Goal: Task Accomplishment & Management: Manage account settings

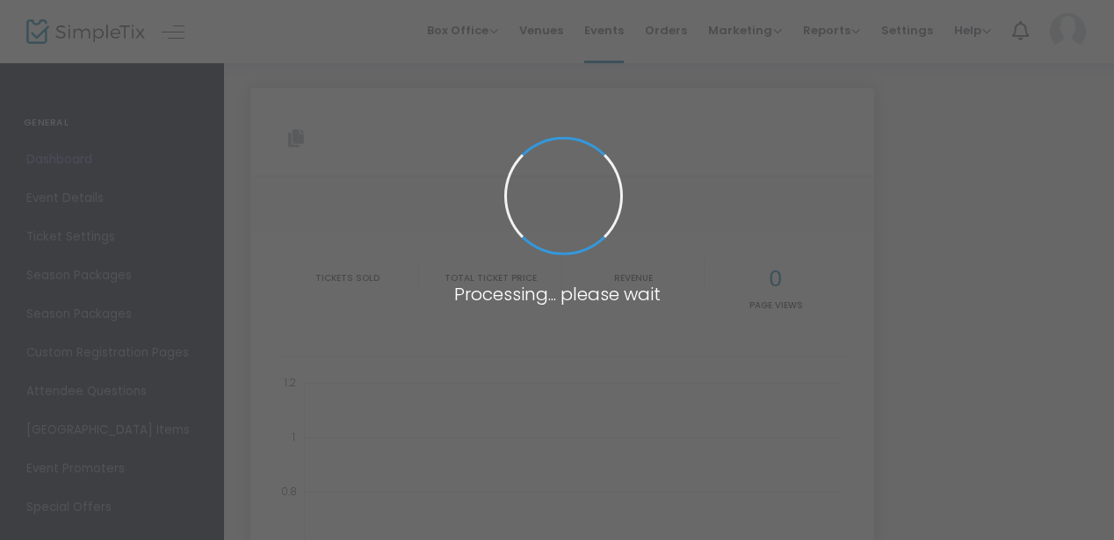
type input "[URL][DOMAIN_NAME]"
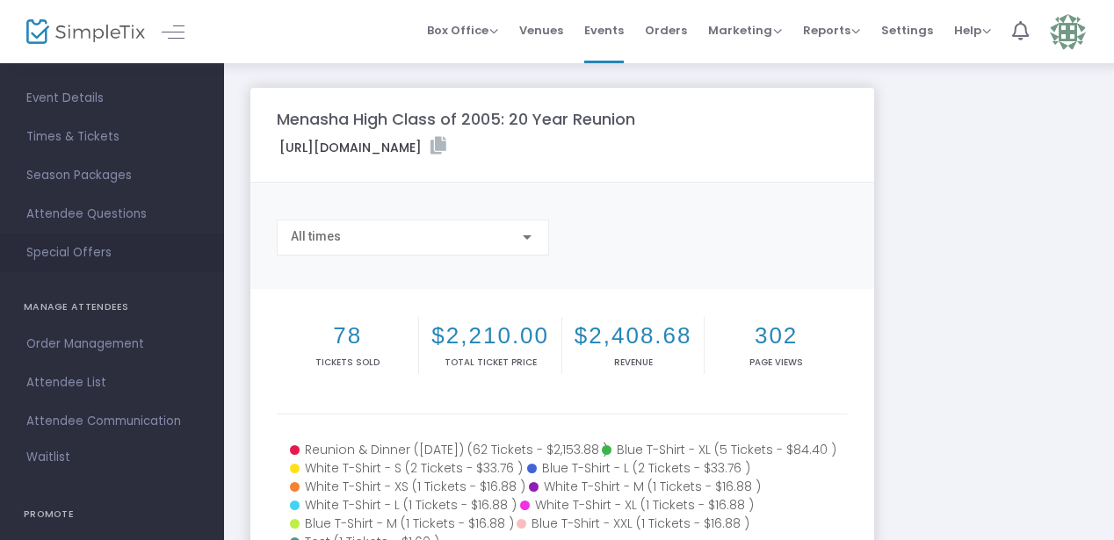
scroll to position [156, 0]
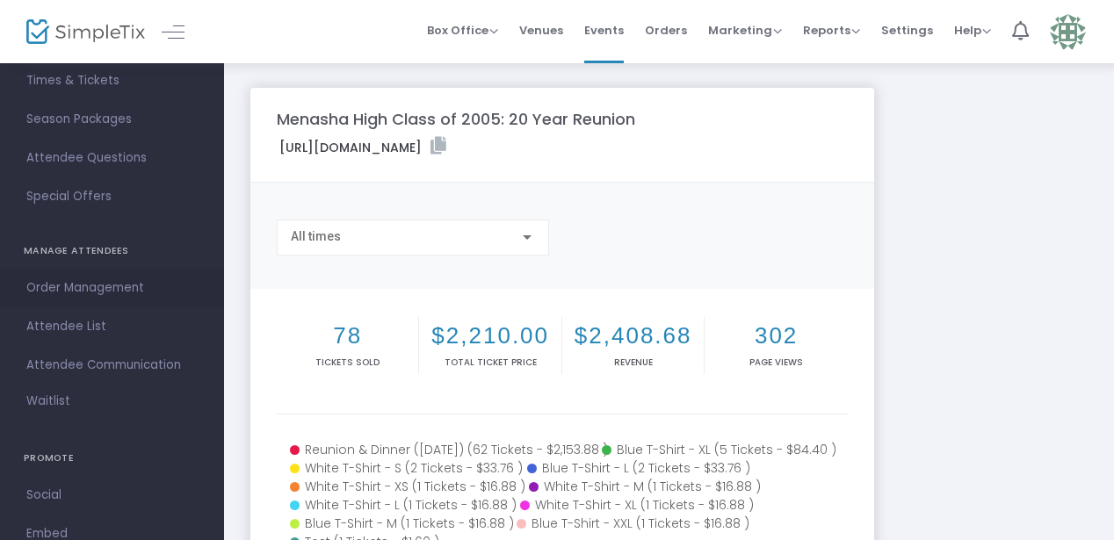
click at [84, 292] on span "Order Management" at bounding box center [111, 288] width 171 height 23
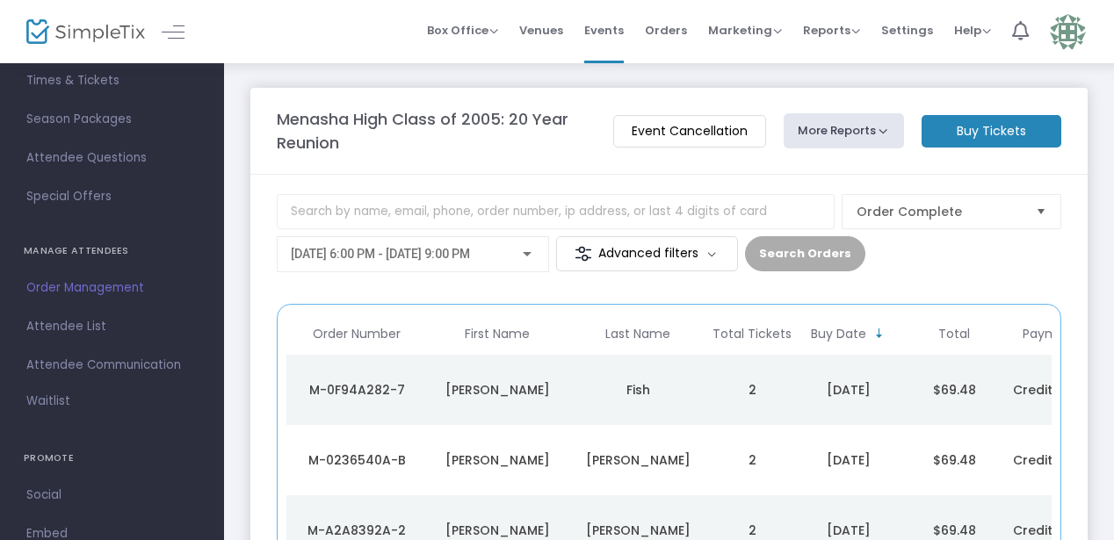
click at [608, 250] on m-button "Advanced filters" at bounding box center [647, 253] width 182 height 35
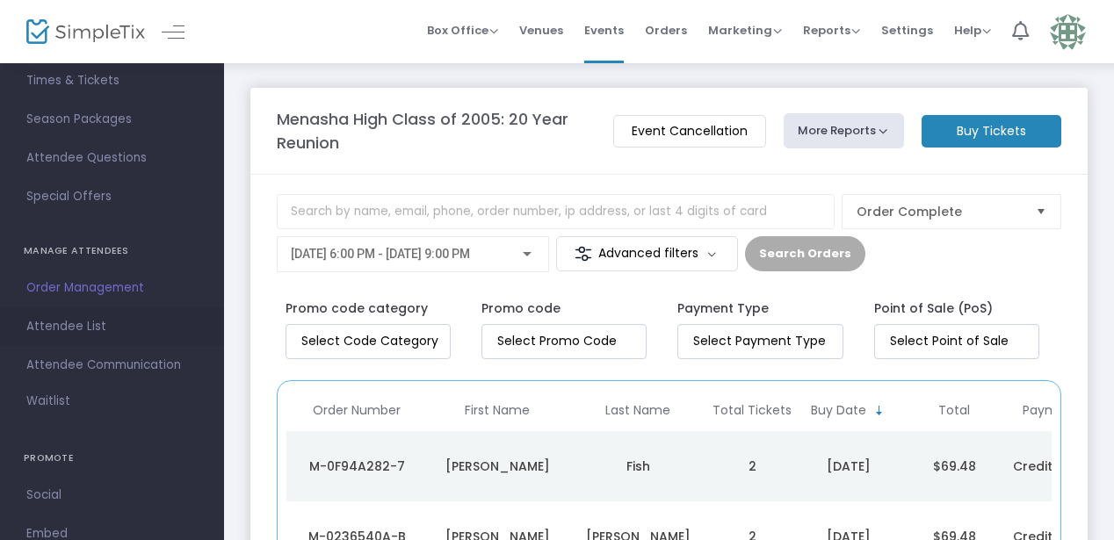
click at [74, 319] on span "Attendee List" at bounding box center [111, 326] width 171 height 23
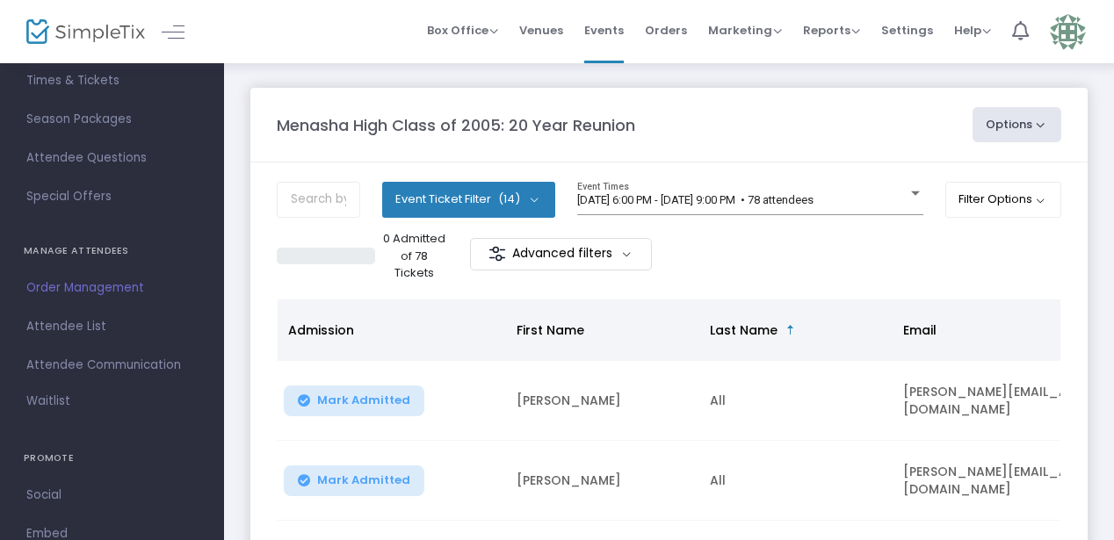
click at [456, 188] on button "Event Ticket Filter (14)" at bounding box center [468, 199] width 173 height 35
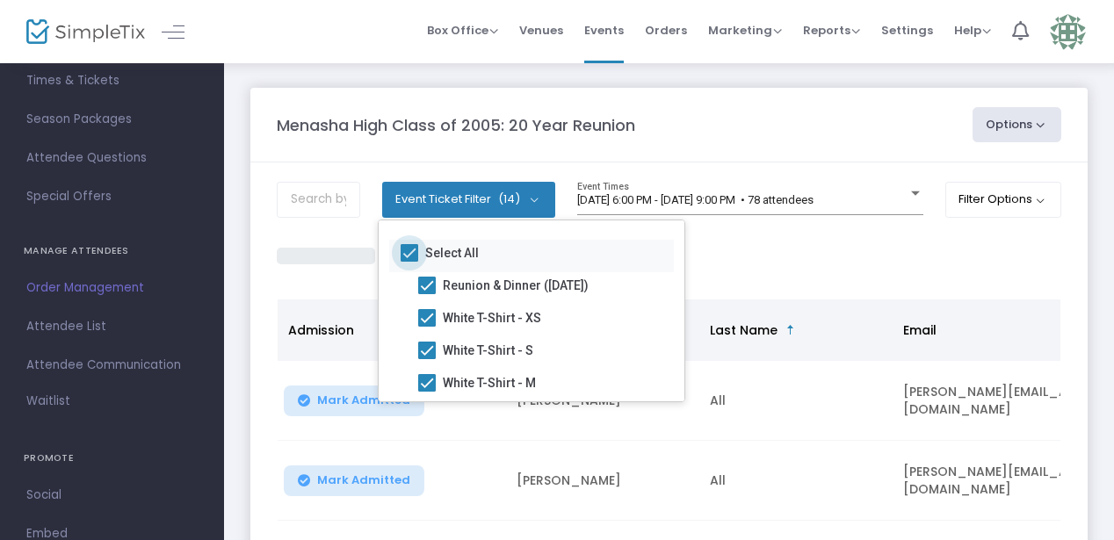
click at [406, 256] on span at bounding box center [410, 253] width 18 height 18
click at [409, 262] on input "Select All" at bounding box center [409, 262] width 1 height 1
checkbox input "false"
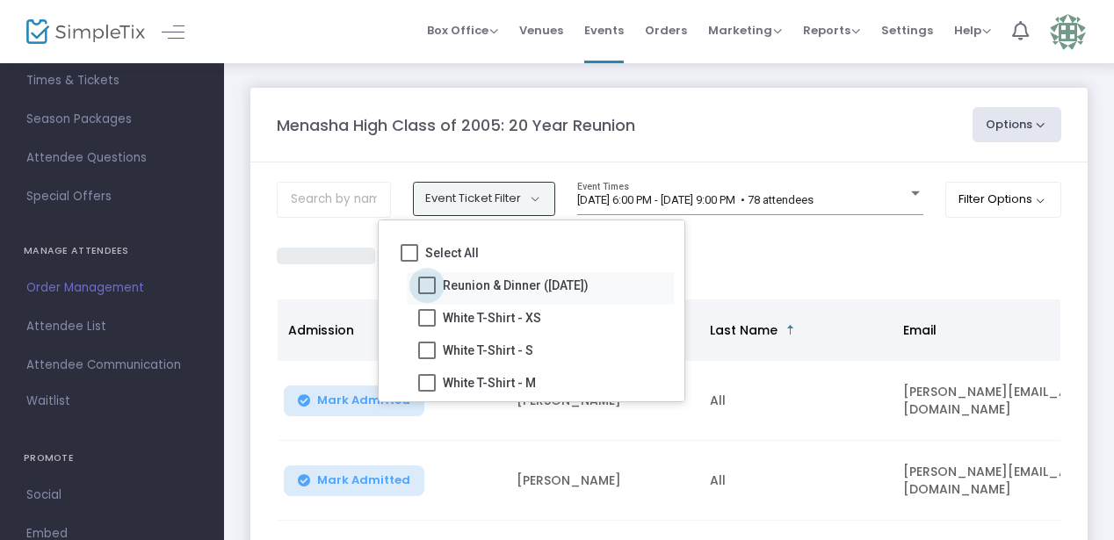
click at [428, 291] on span at bounding box center [427, 286] width 18 height 18
click at [427, 294] on input "Reunion & Dinner ([DATE])" at bounding box center [426, 294] width 1 height 1
checkbox input "true"
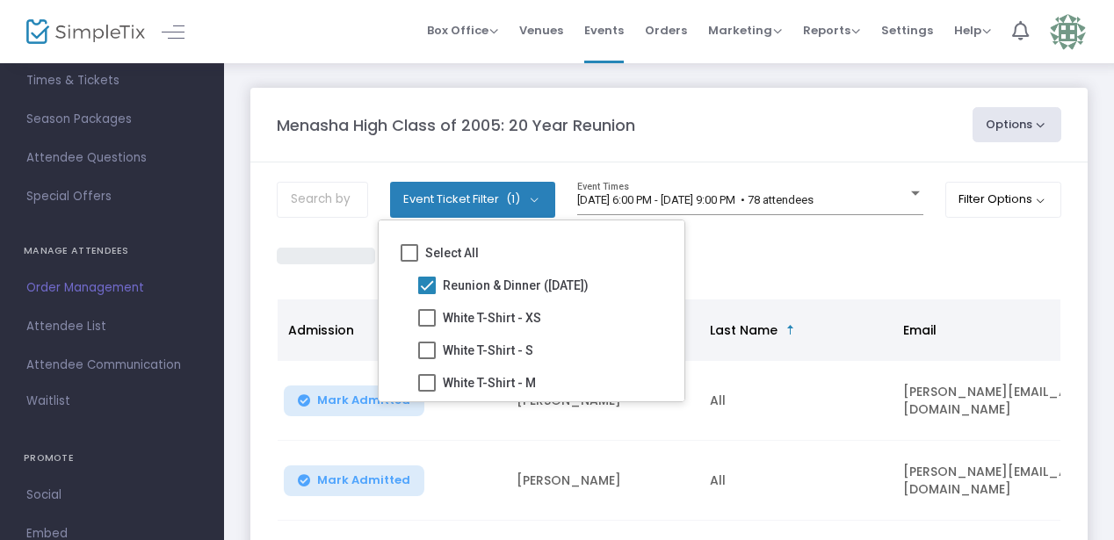
click at [731, 239] on div "0 Admitted of 62 Tickets Advanced filters" at bounding box center [669, 256] width 785 height 52
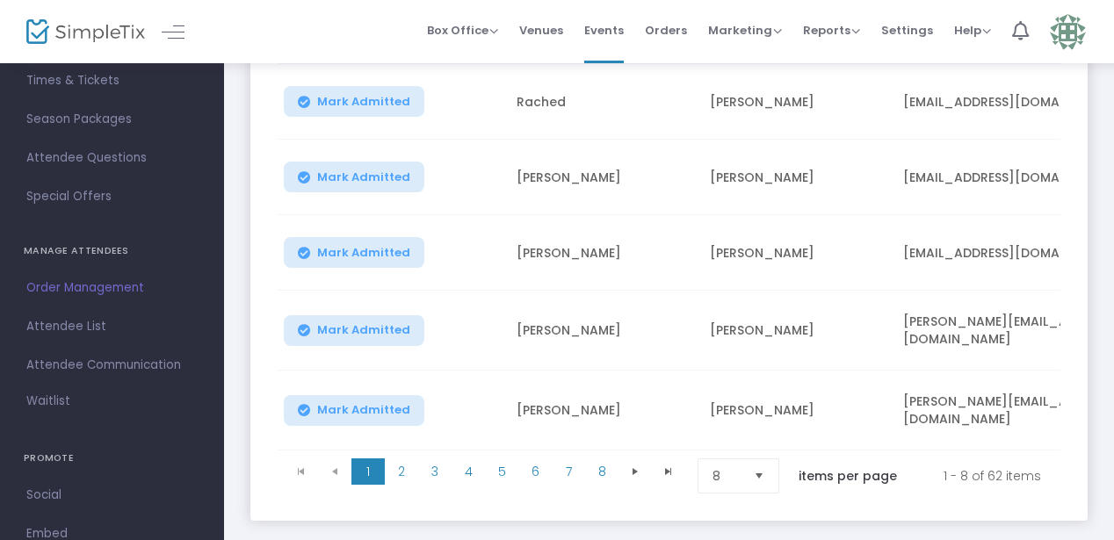
scroll to position [547, 0]
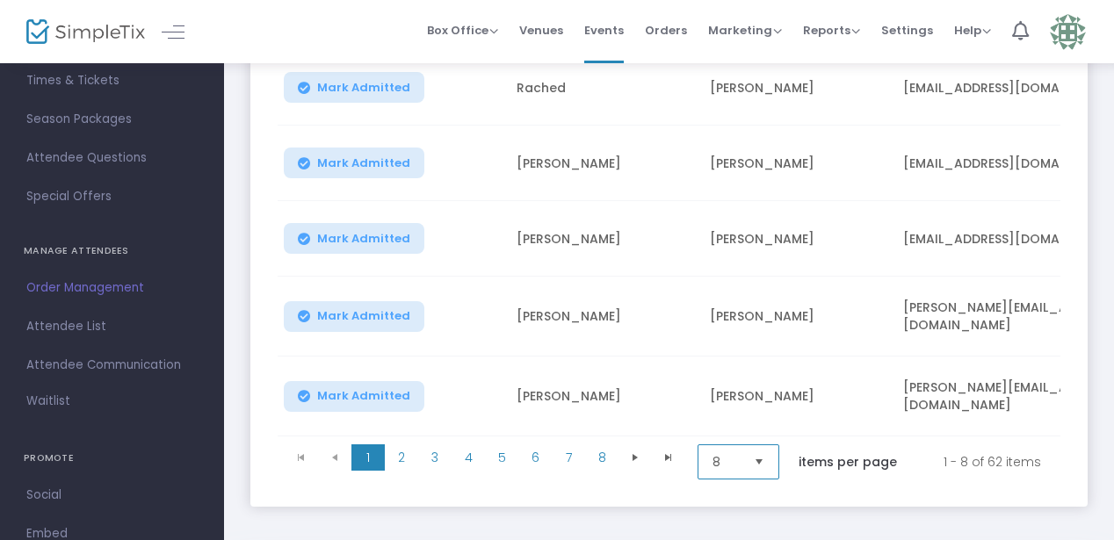
click at [743, 446] on span "8" at bounding box center [726, 462] width 41 height 33
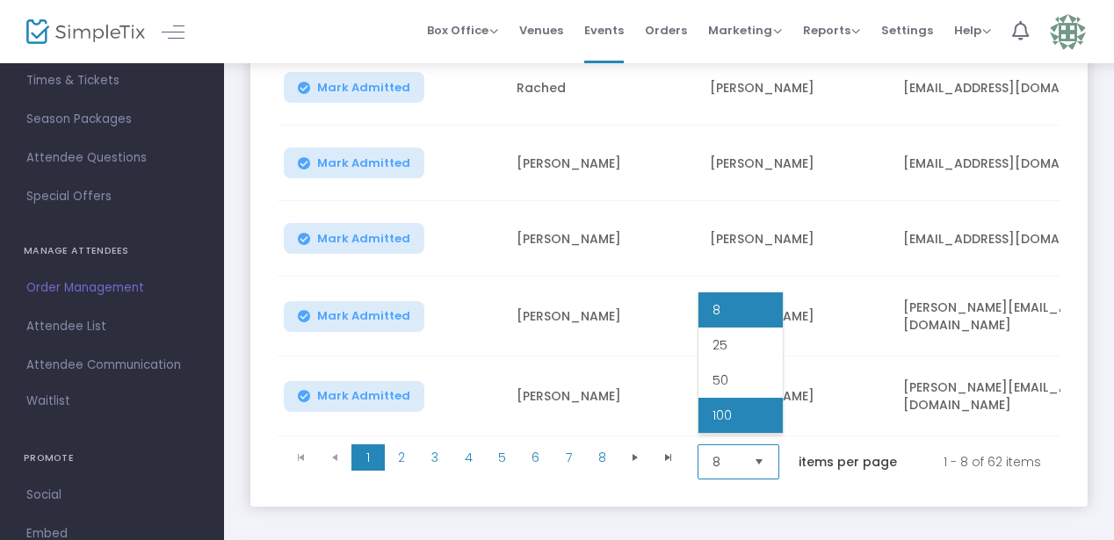
click at [737, 422] on li "100" at bounding box center [741, 415] width 84 height 35
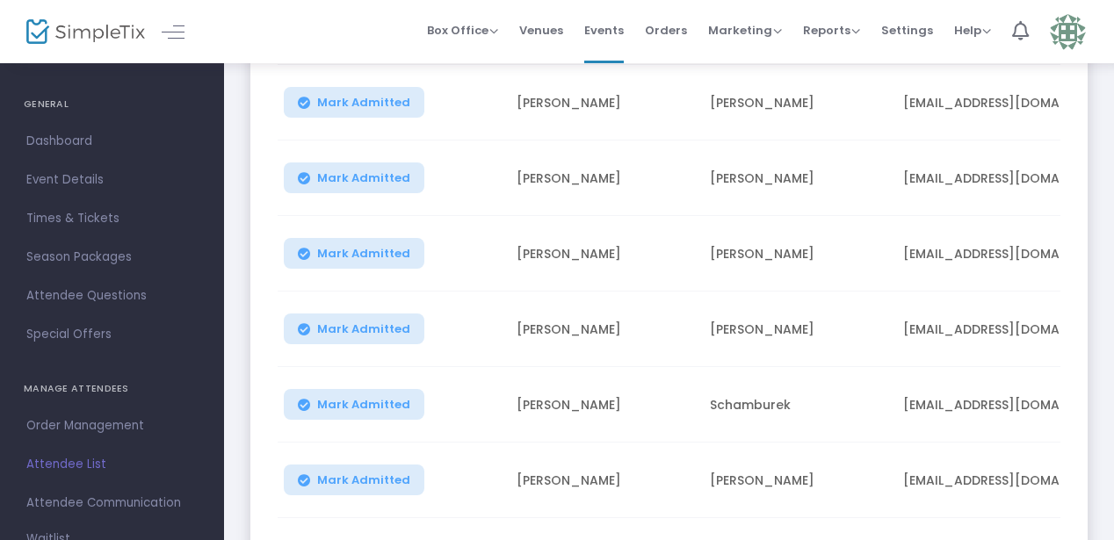
scroll to position [0, 0]
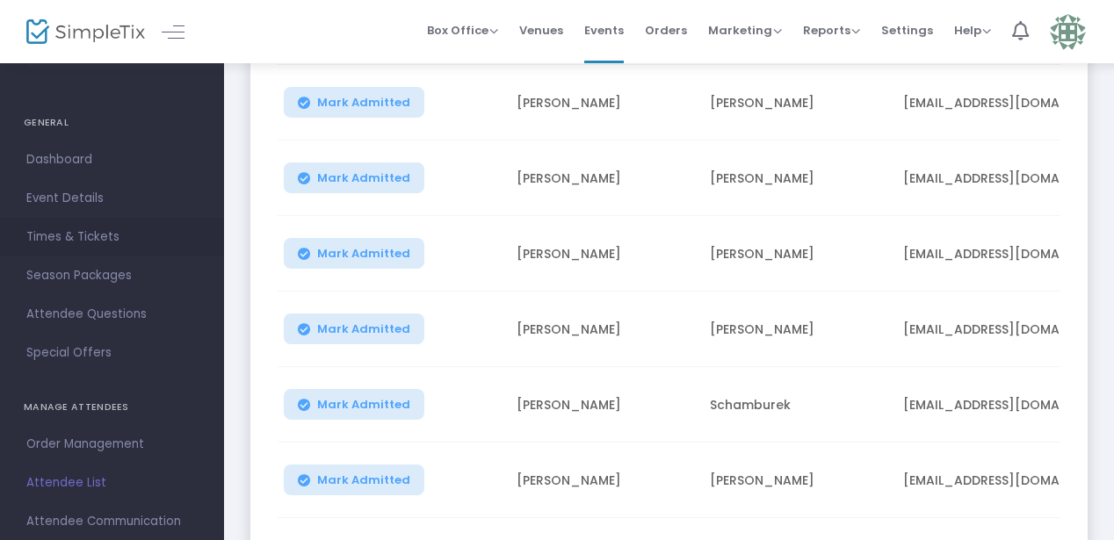
click at [77, 237] on span "Times & Tickets" at bounding box center [111, 237] width 171 height 23
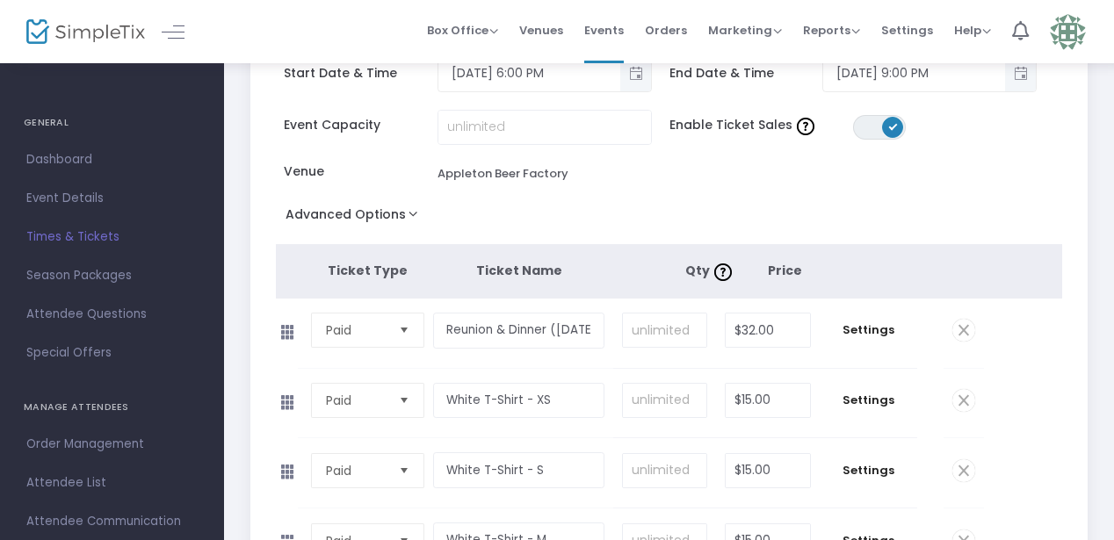
scroll to position [130, 0]
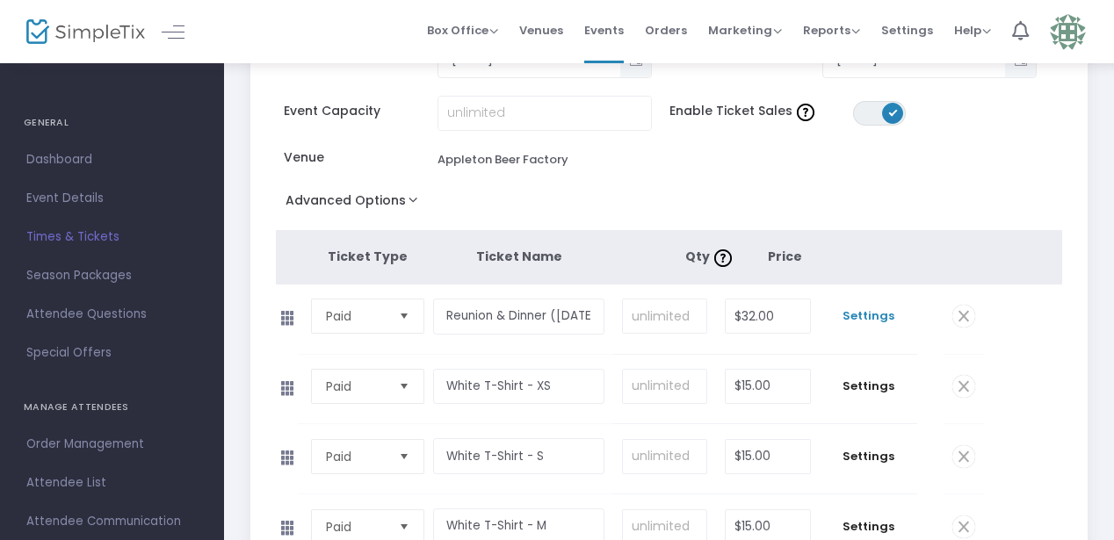
click at [859, 319] on span "Settings" at bounding box center [869, 317] width 80 height 18
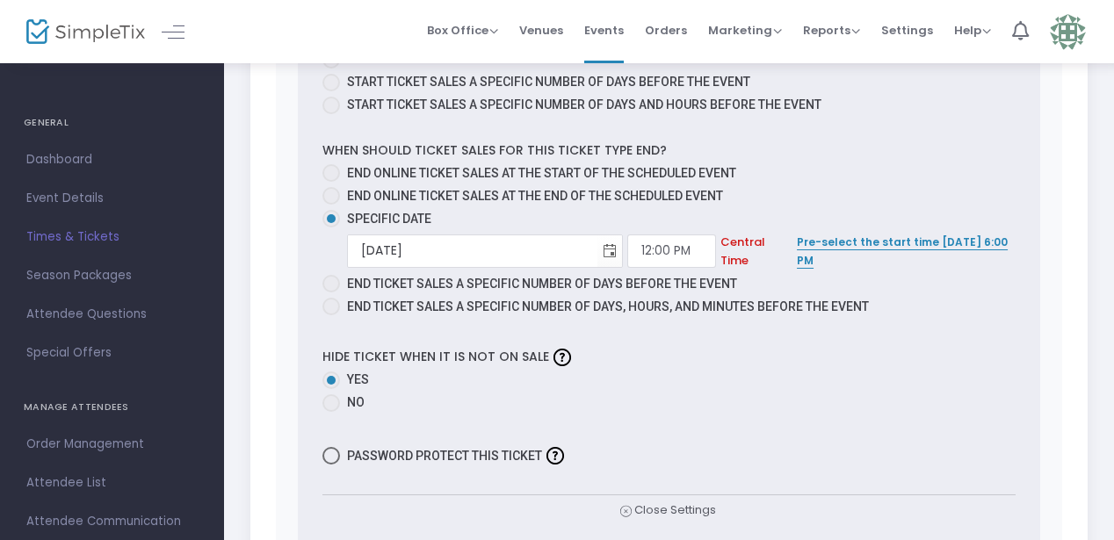
scroll to position [1049, 0]
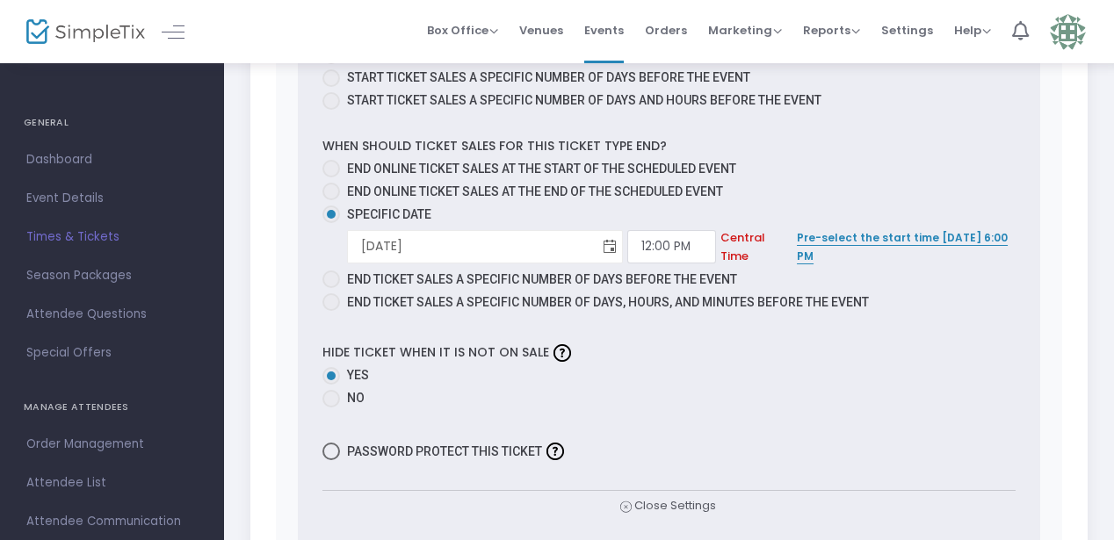
click at [596, 248] on span "Toggle calendar" at bounding box center [610, 247] width 29 height 29
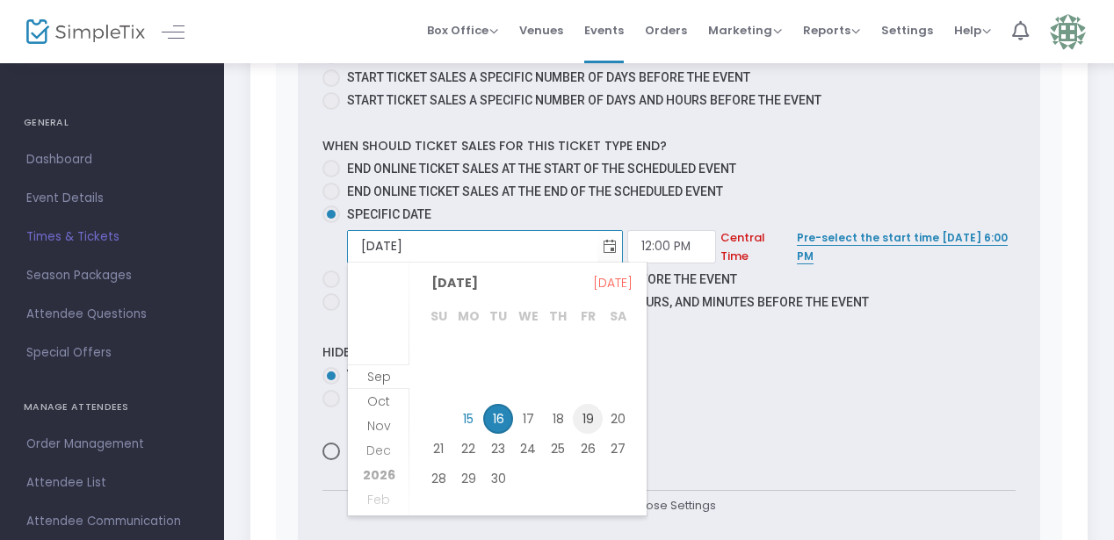
click at [584, 418] on span "19" at bounding box center [588, 419] width 30 height 30
type input "9/19/2025"
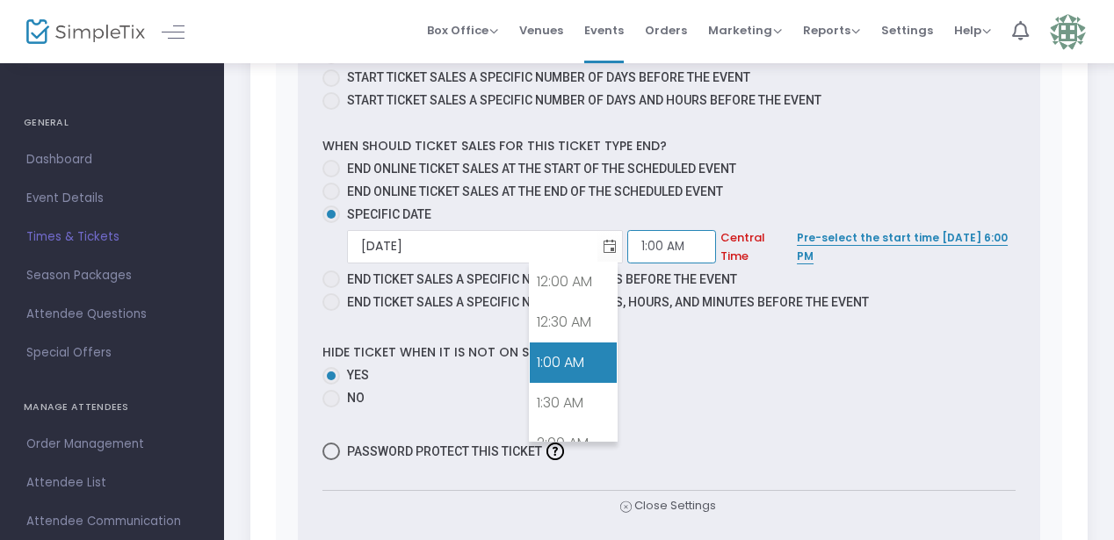
click at [627, 240] on input "1:00 AM" at bounding box center [671, 246] width 89 height 33
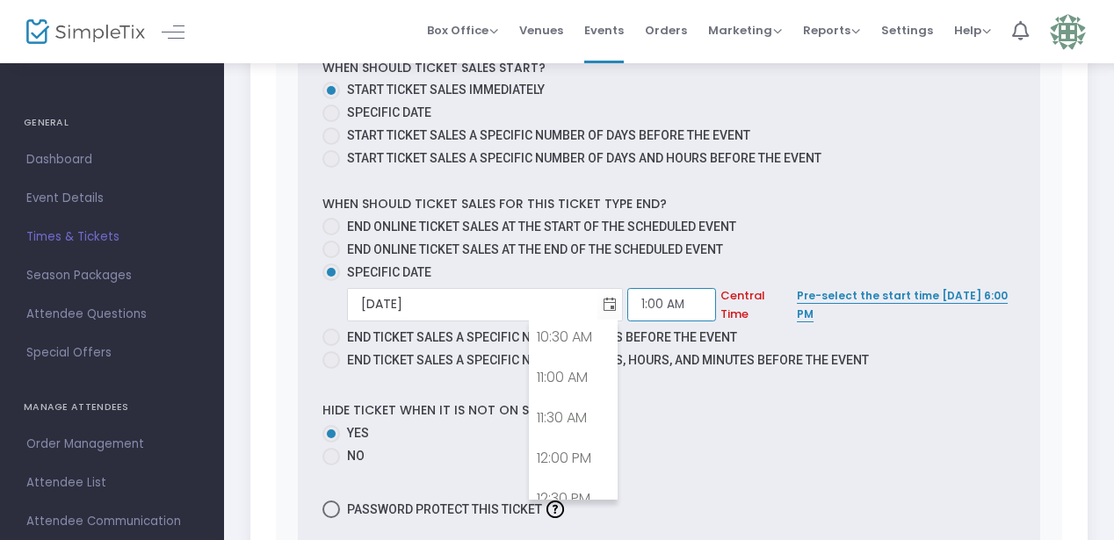
scroll to position [960, 0]
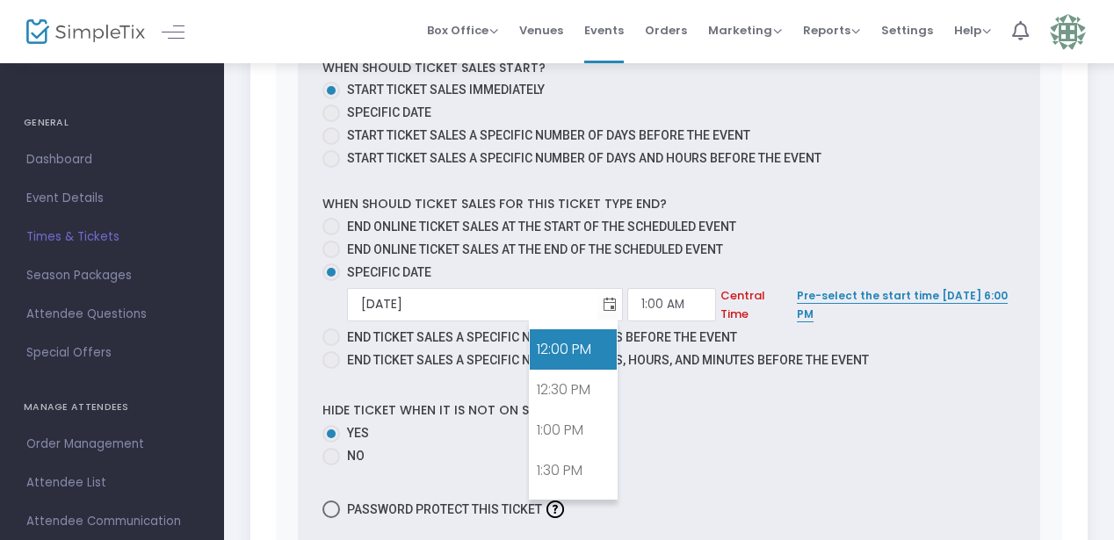
click at [566, 359] on link "12:00 PM" at bounding box center [573, 350] width 87 height 40
type input "12:00 PM"
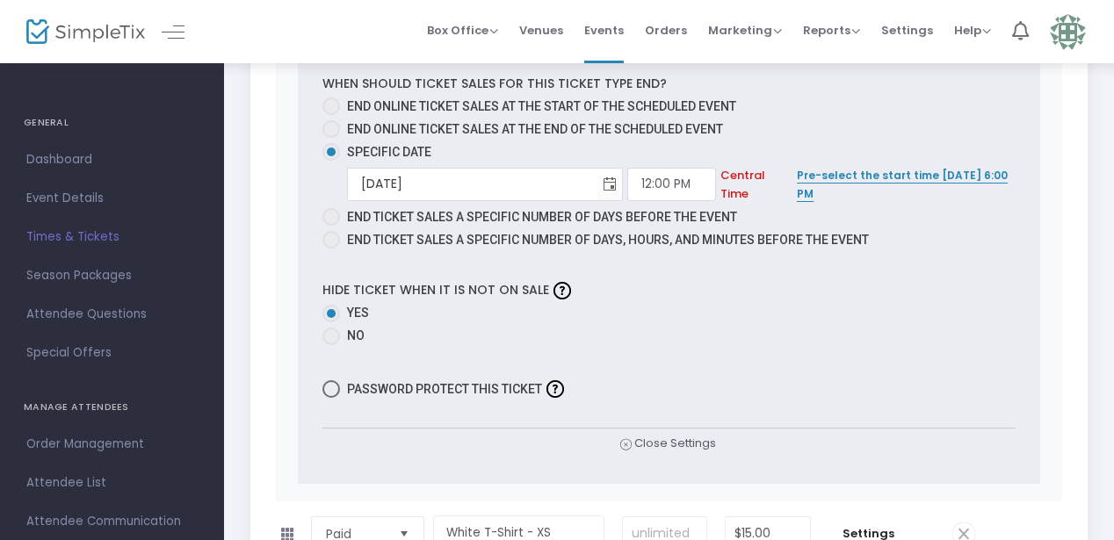
scroll to position [1130, 0]
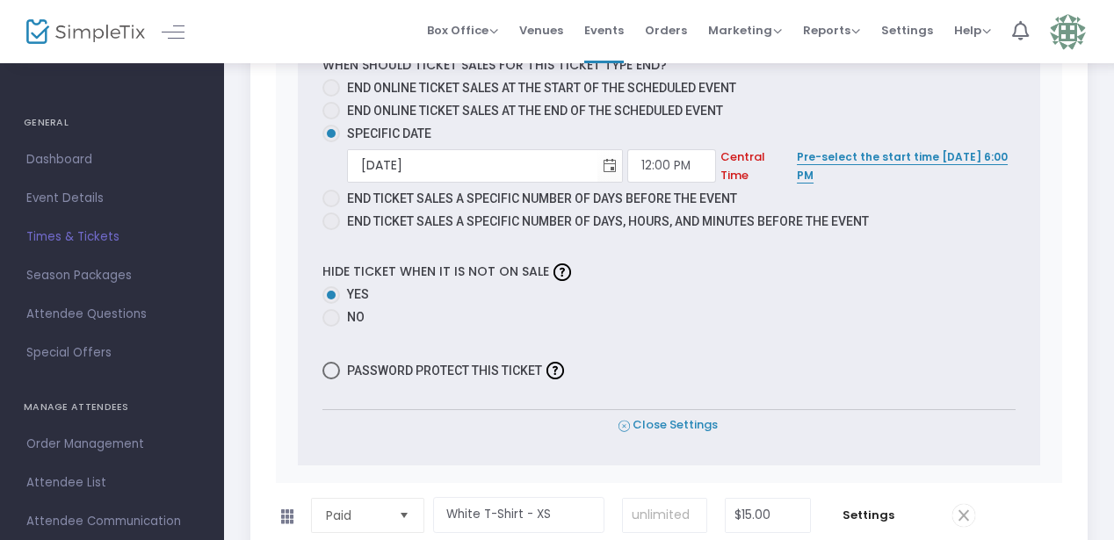
click at [652, 422] on span "Close Settings" at bounding box center [668, 426] width 99 height 18
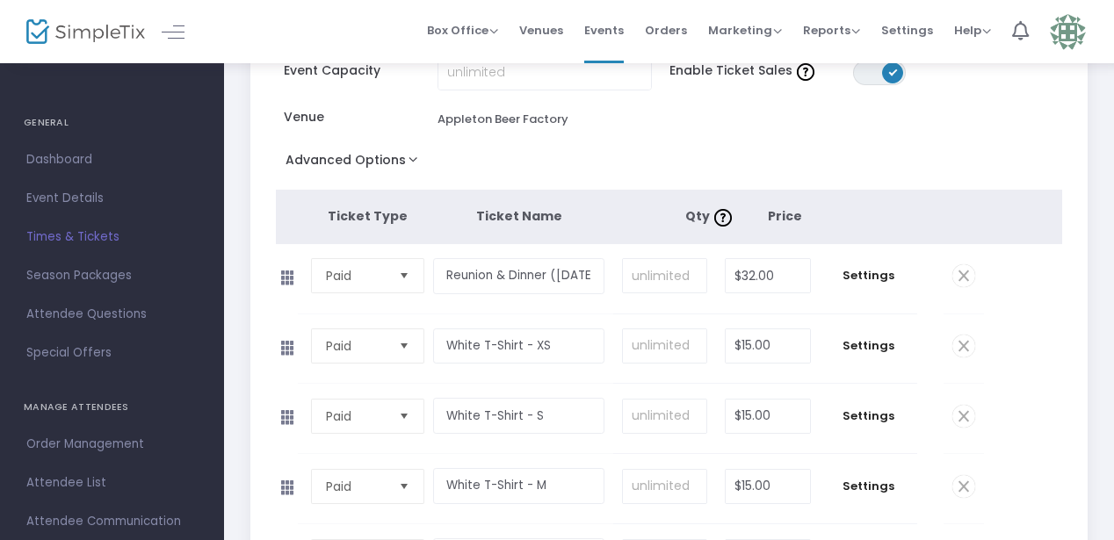
scroll to position [197, 0]
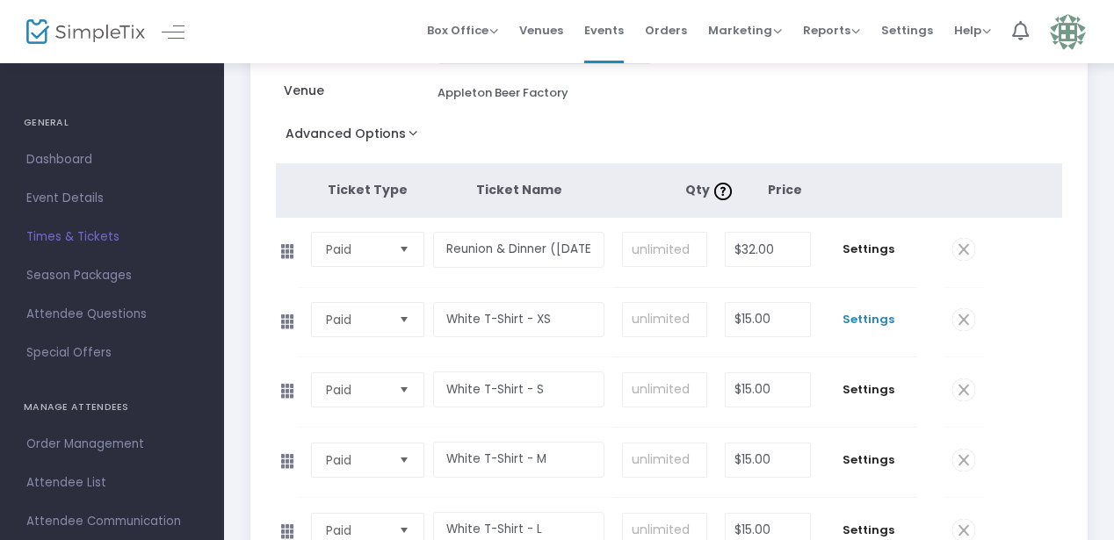
click at [873, 322] on span "Settings" at bounding box center [869, 320] width 80 height 18
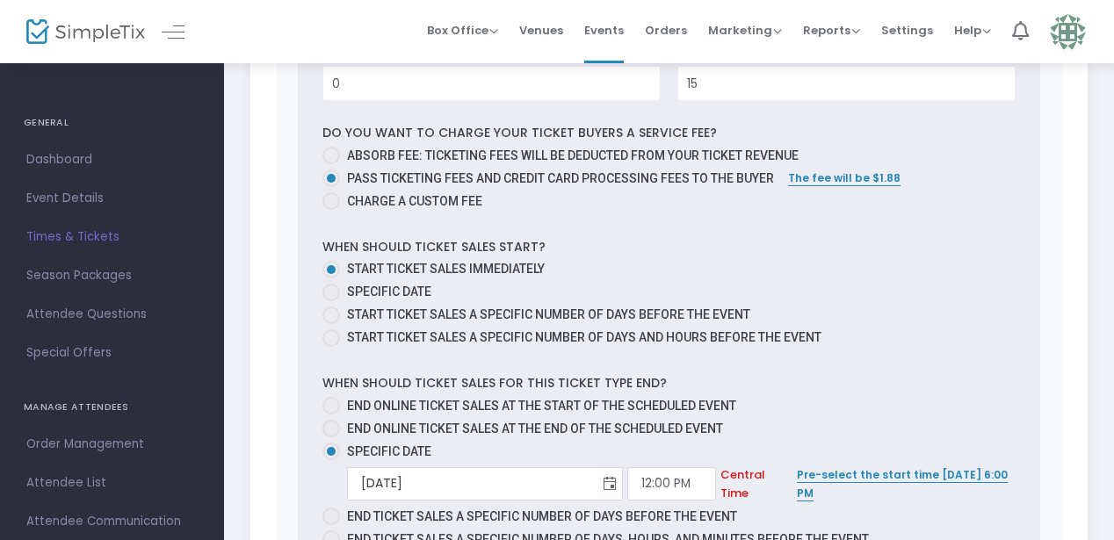
scroll to position [893, 0]
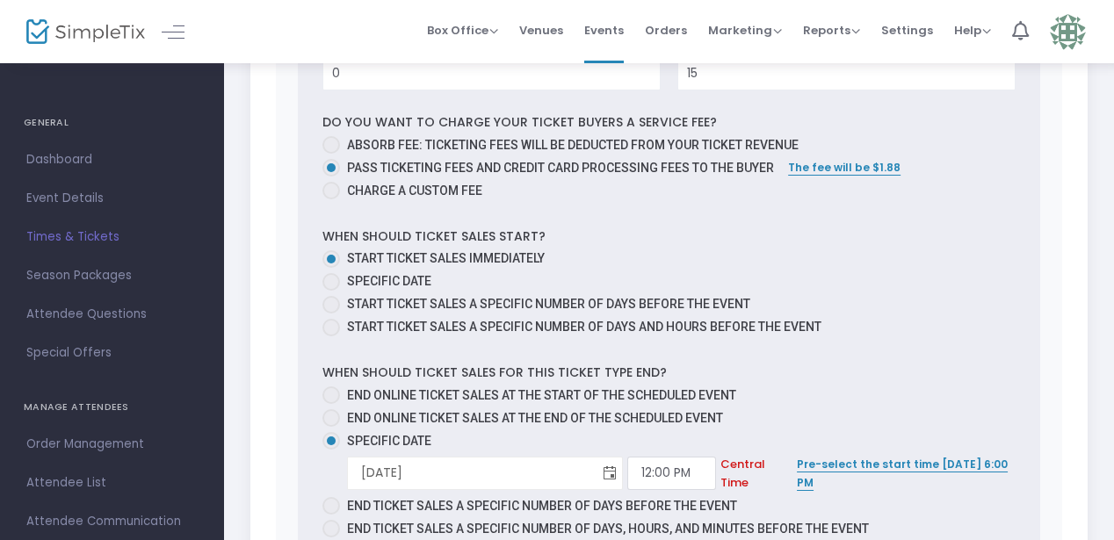
click at [596, 474] on span "Toggle calendar" at bounding box center [610, 474] width 29 height 29
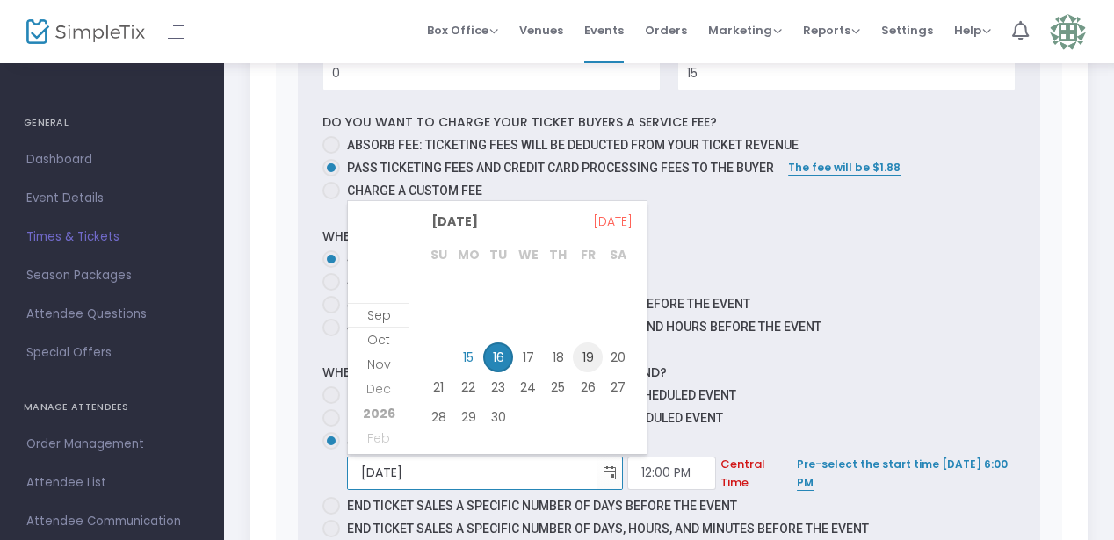
click at [584, 352] on span "19" at bounding box center [588, 358] width 30 height 30
type input "9/19/2025"
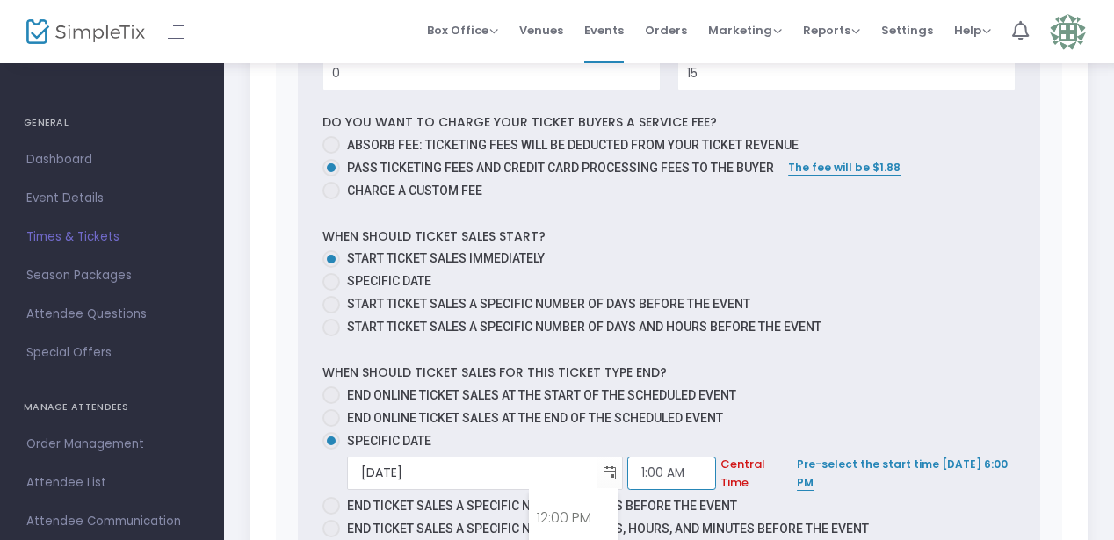
click at [627, 469] on input "1:00 AM" at bounding box center [671, 473] width 89 height 33
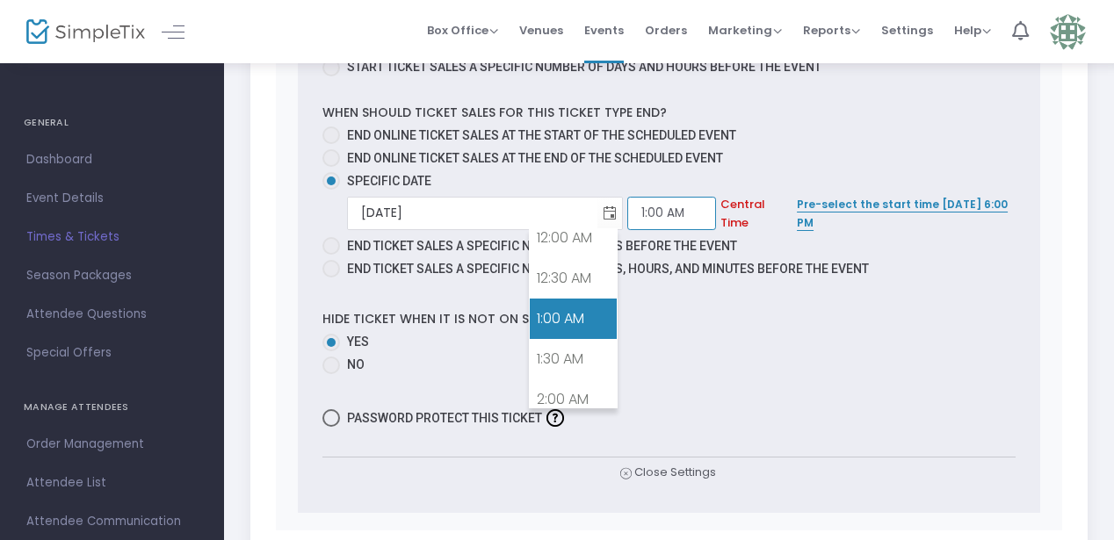
scroll to position [1163, 0]
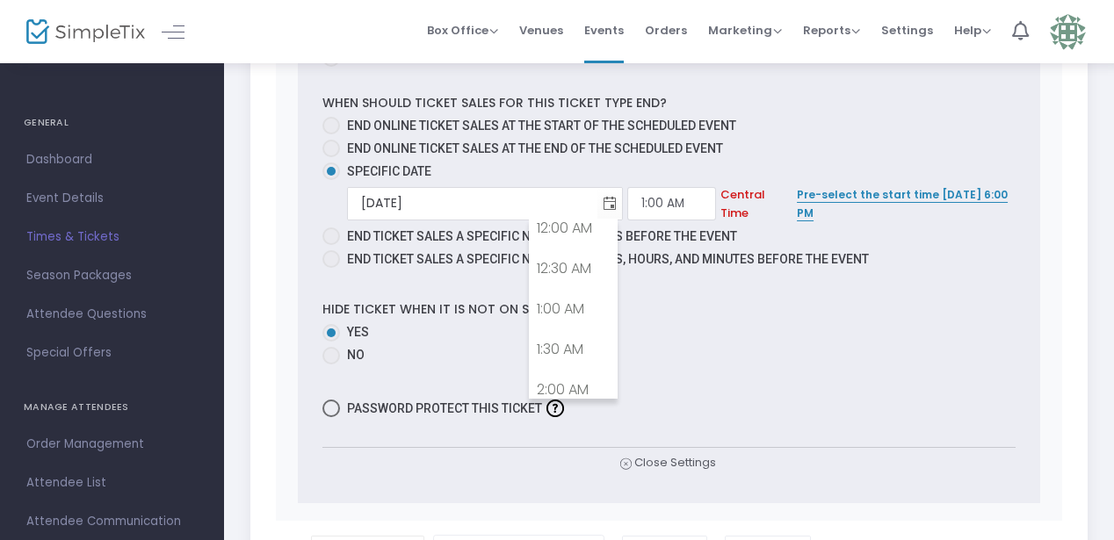
click at [692, 308] on div "Hide ticket when it is not on sale Yes No" at bounding box center [669, 332] width 710 height 73
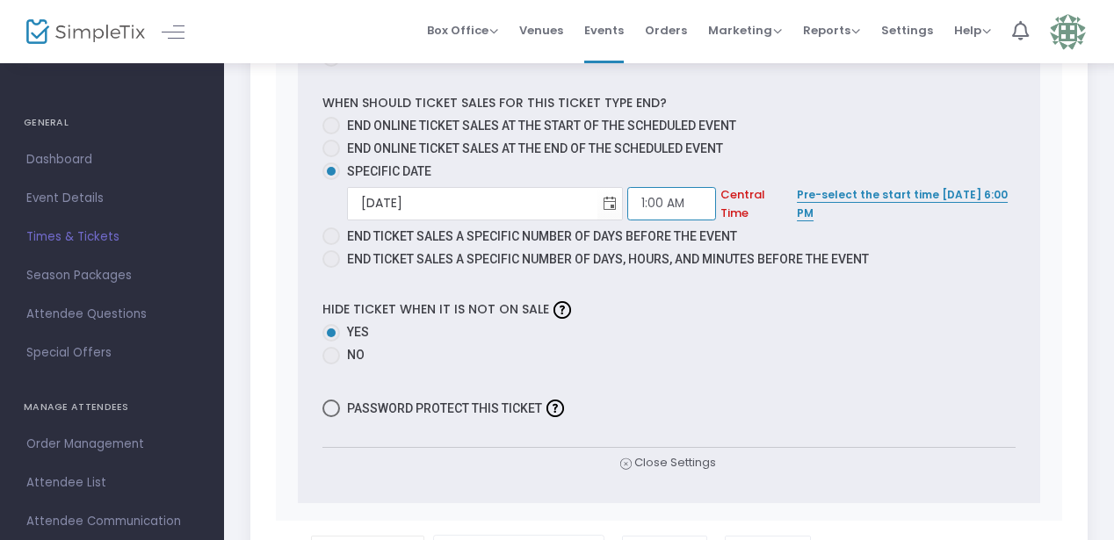
click at [627, 205] on input "1:00 AM" at bounding box center [671, 203] width 89 height 33
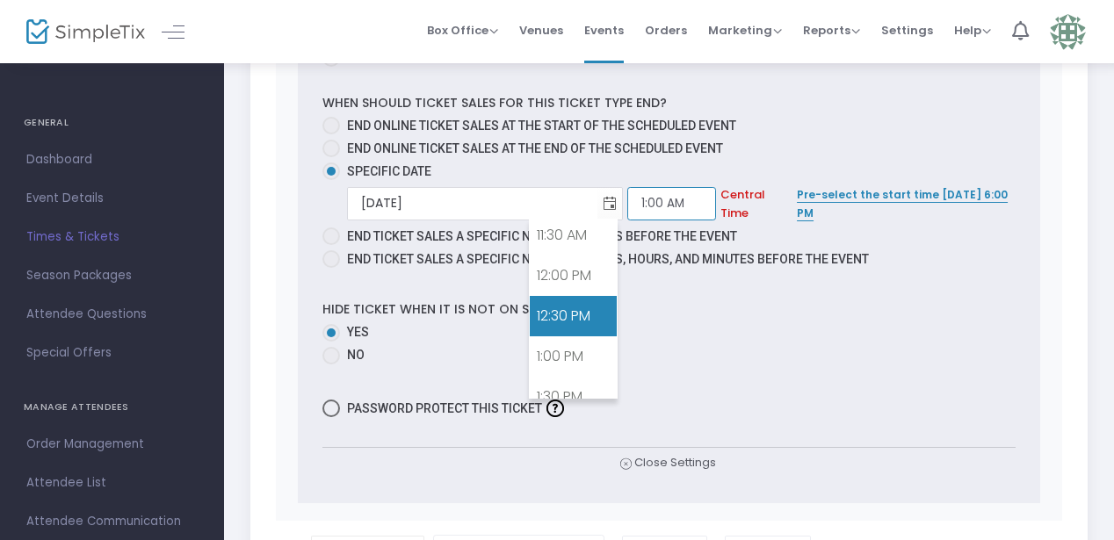
scroll to position [918, 0]
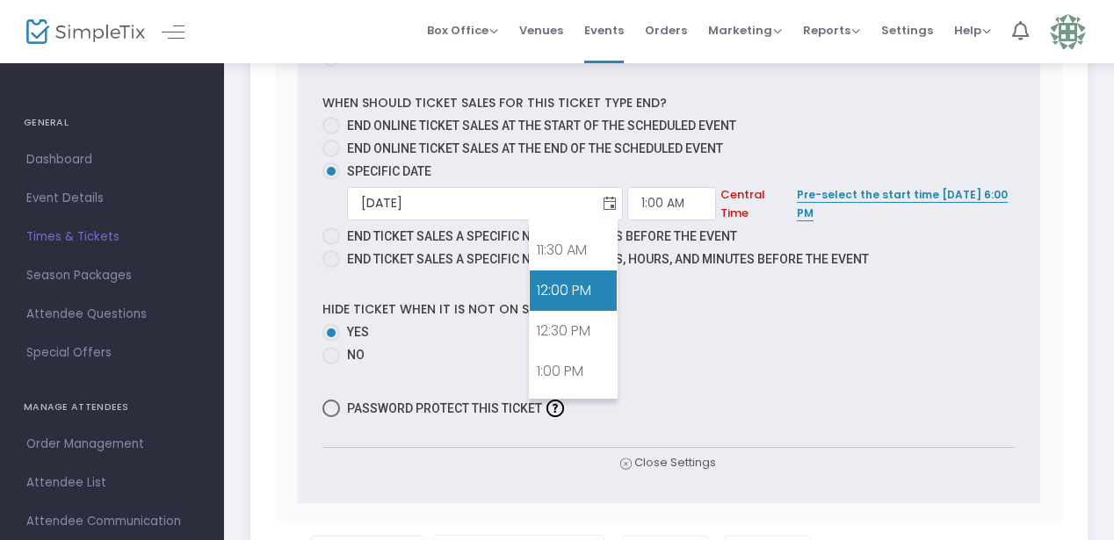
click at [563, 291] on link "12:00 PM" at bounding box center [573, 291] width 87 height 40
type input "12:00 PM"
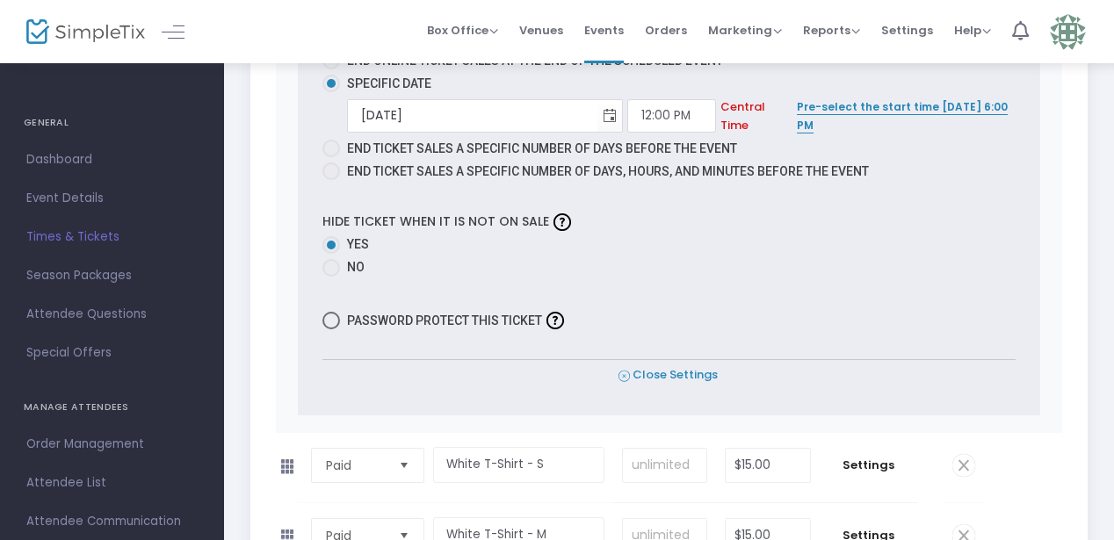
click at [652, 368] on span "Close Settings" at bounding box center [668, 375] width 99 height 18
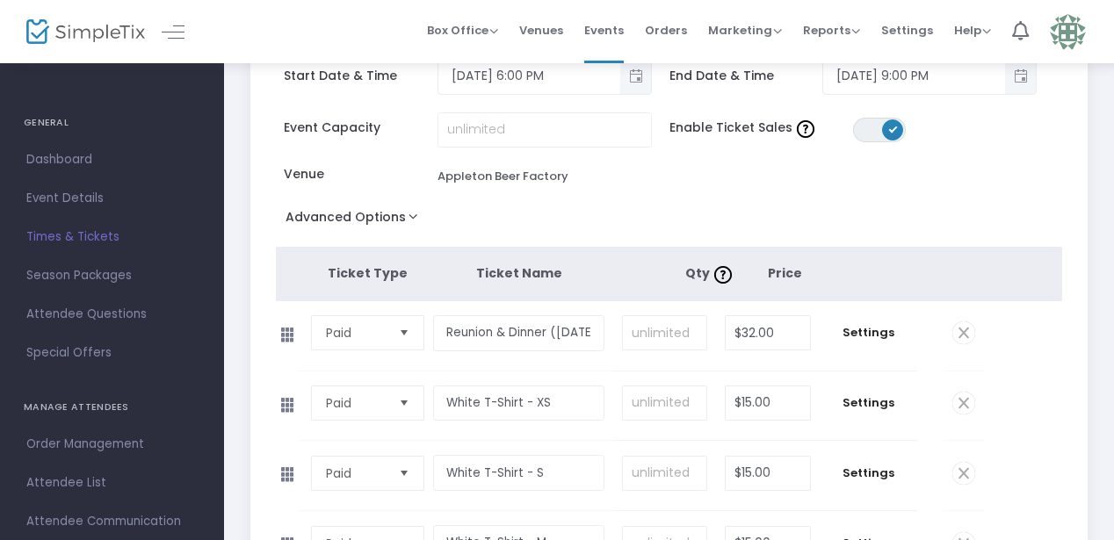
scroll to position [141, 0]
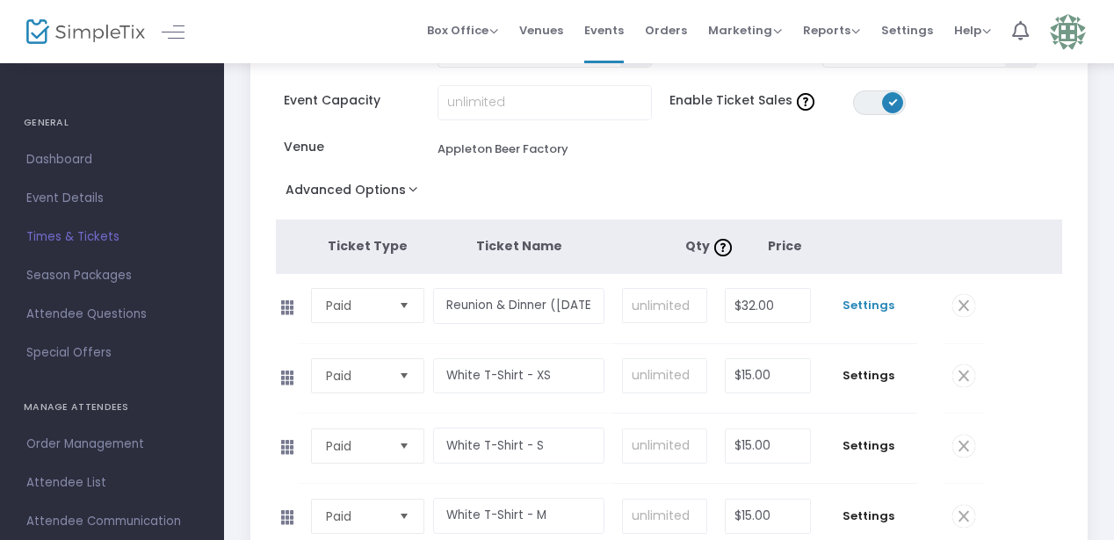
click at [854, 307] on span "Settings" at bounding box center [869, 306] width 80 height 18
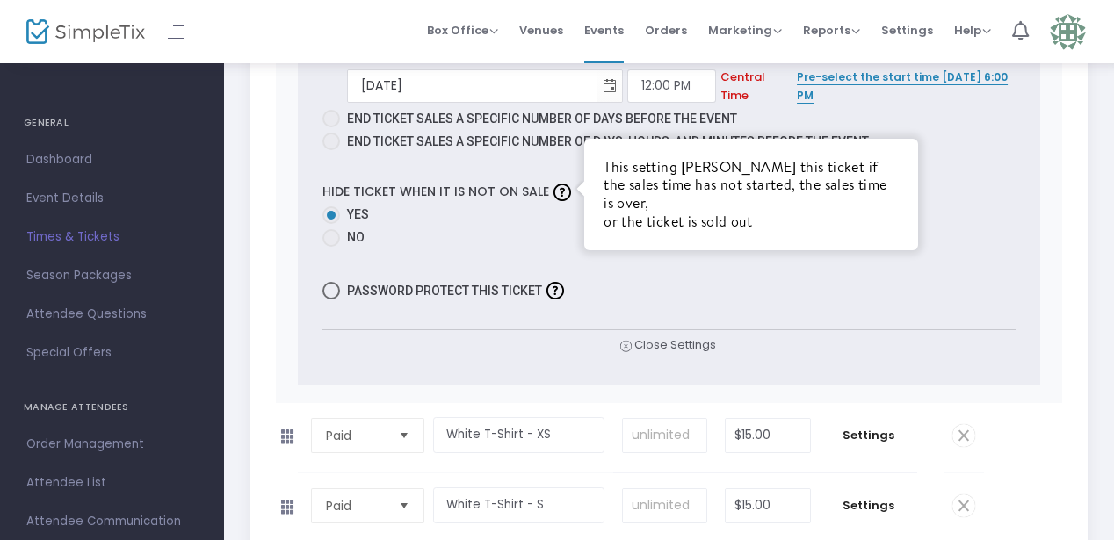
scroll to position [1216, 0]
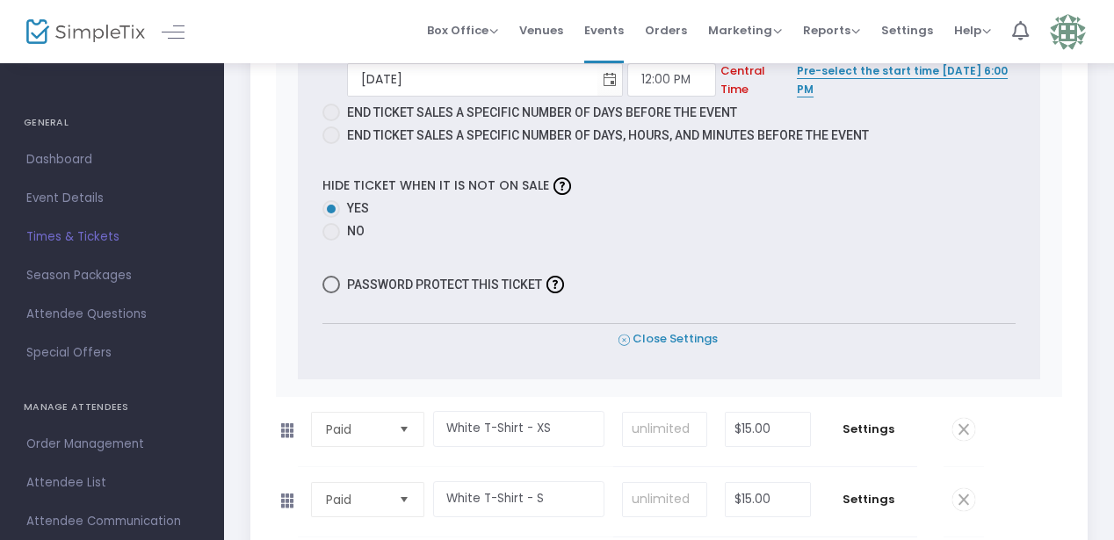
click at [652, 335] on span "Close Settings" at bounding box center [668, 339] width 99 height 18
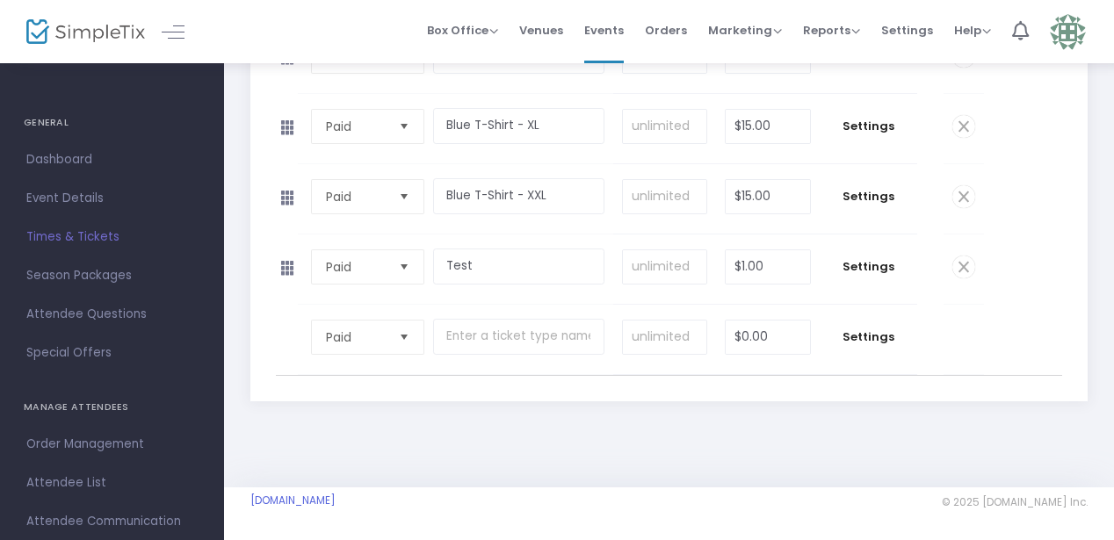
scroll to position [1093, 0]
click at [863, 199] on span "Settings" at bounding box center [869, 197] width 80 height 18
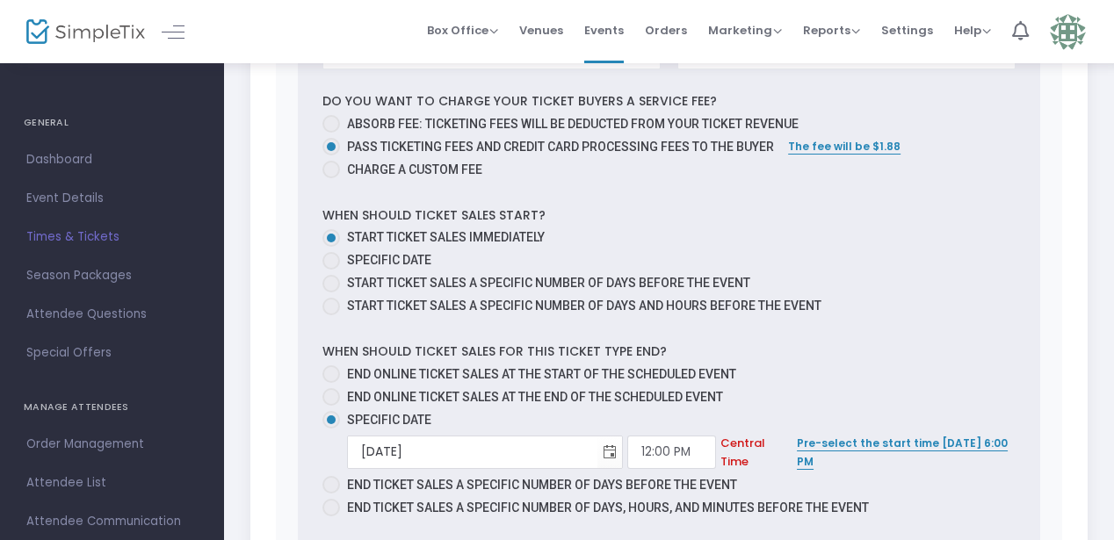
scroll to position [1692, 0]
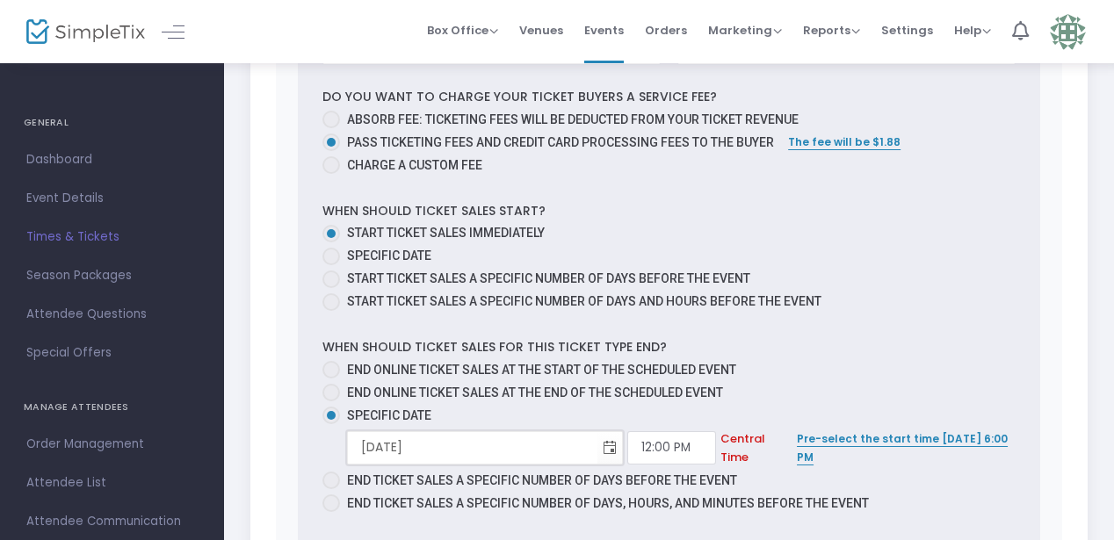
click at [426, 437] on input "9/16/2025" at bounding box center [473, 448] width 250 height 36
click at [596, 446] on span "Toggle calendar" at bounding box center [610, 447] width 29 height 29
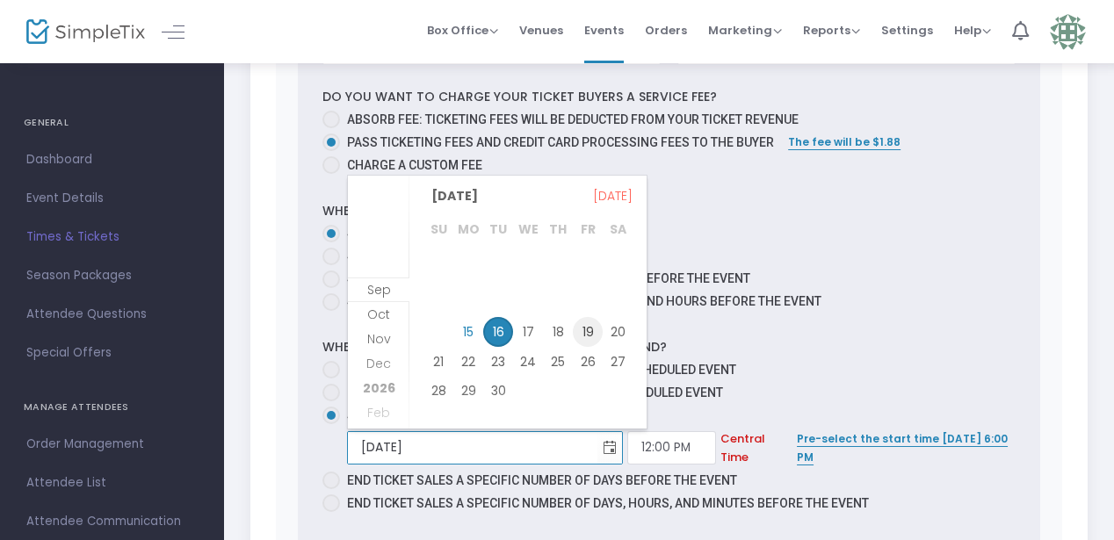
click at [587, 330] on span "19" at bounding box center [588, 332] width 30 height 30
type input "9/19/2025"
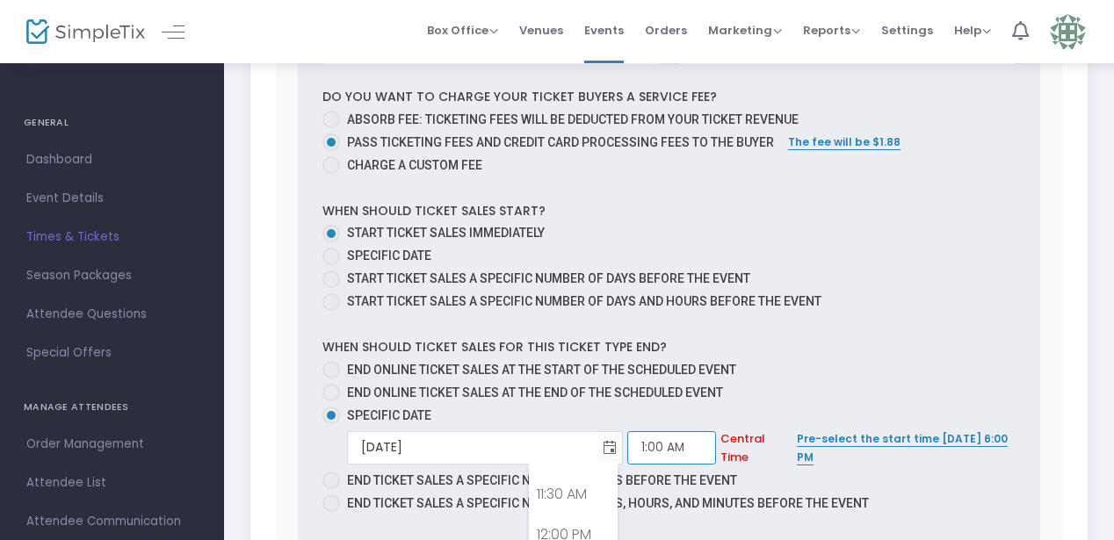
click at [627, 446] on input "1:00 AM" at bounding box center [671, 447] width 89 height 33
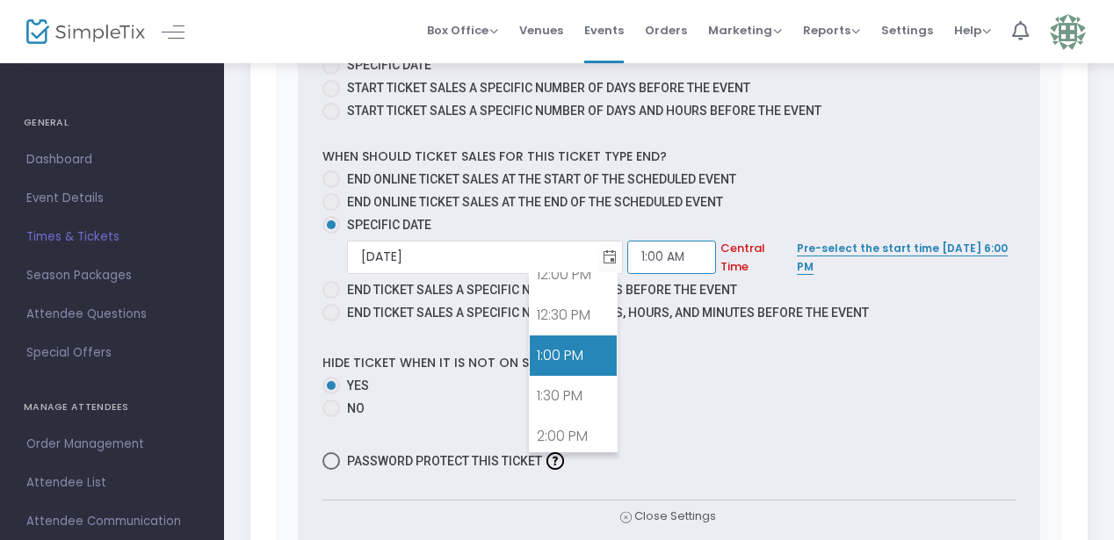
scroll to position [952, 0]
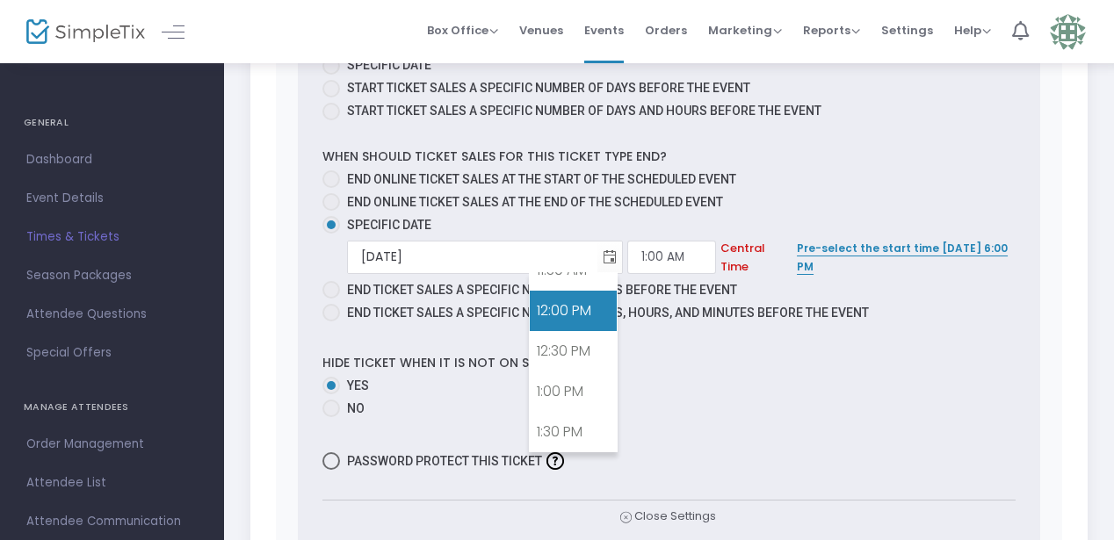
click at [576, 325] on link "12:00 PM" at bounding box center [573, 311] width 87 height 40
type input "12:00 PM"
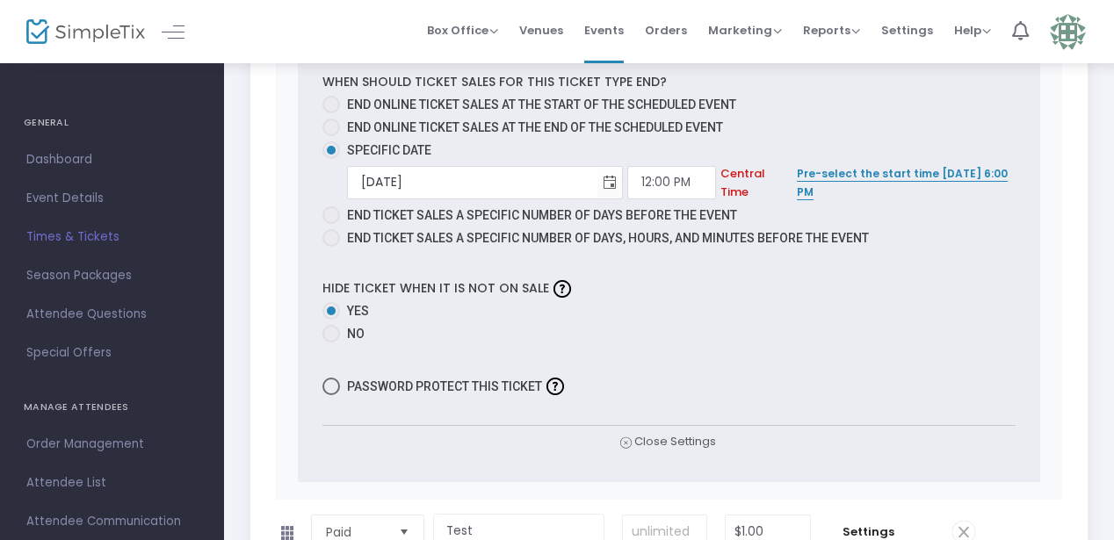
scroll to position [1951, 0]
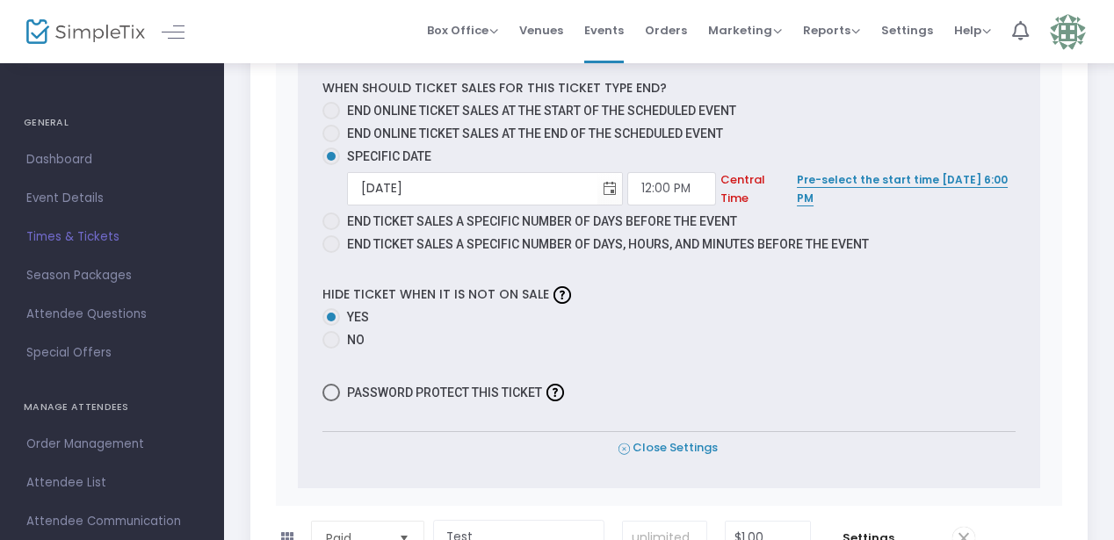
click at [674, 444] on span "Close Settings" at bounding box center [668, 448] width 99 height 18
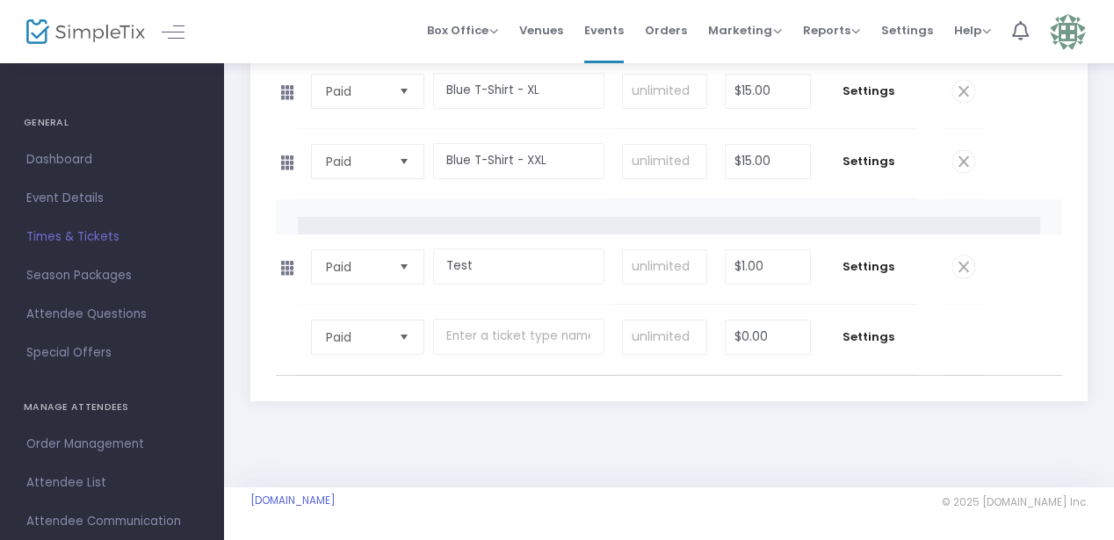
scroll to position [1093, 0]
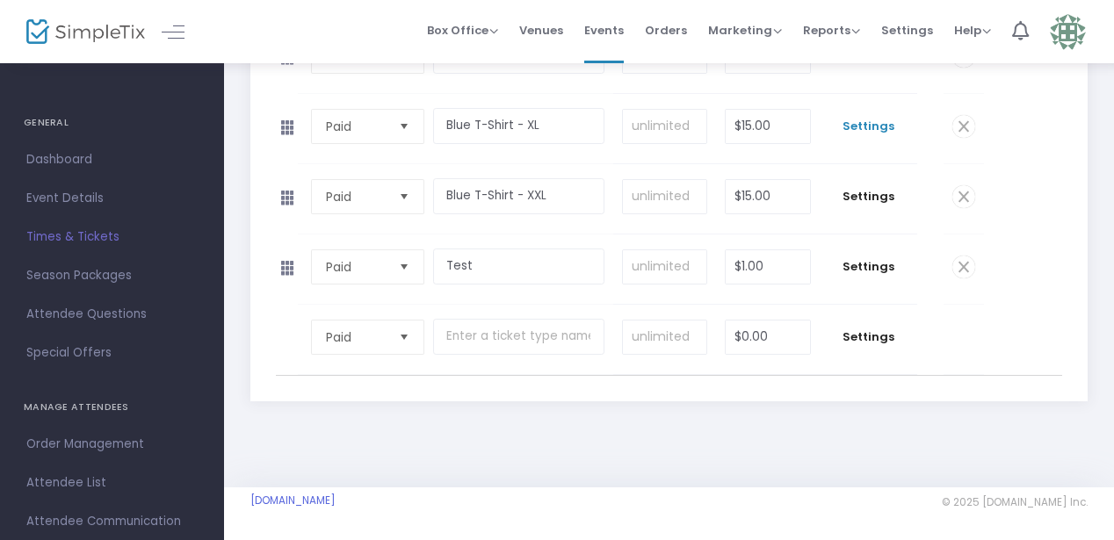
click at [866, 123] on span "Settings" at bounding box center [869, 127] width 80 height 18
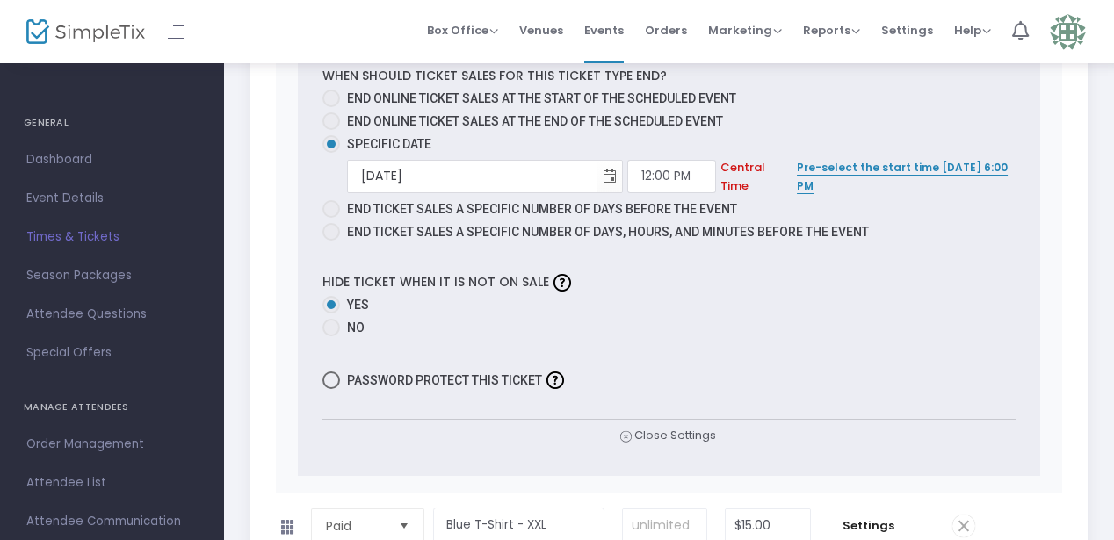
scroll to position [1892, 0]
click at [596, 172] on span "Toggle calendar" at bounding box center [610, 177] width 29 height 29
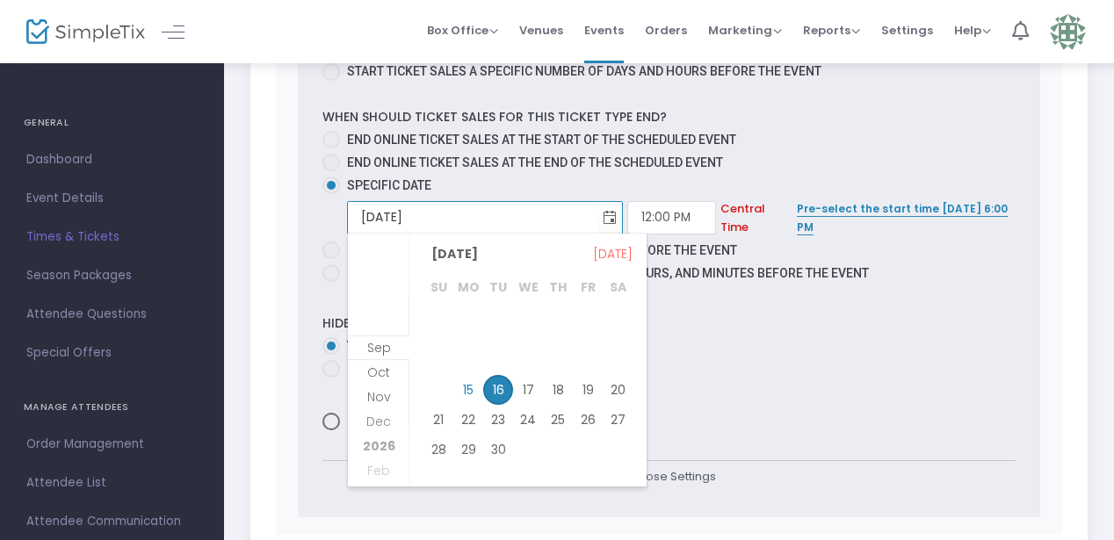
scroll to position [1829, 0]
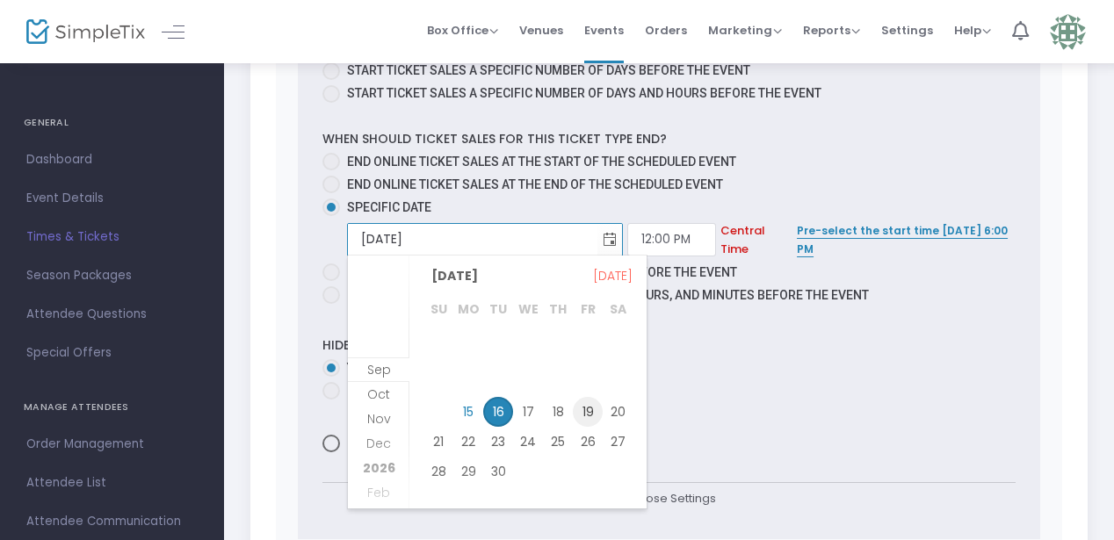
click at [589, 407] on span "19" at bounding box center [588, 412] width 30 height 30
type input "9/19/2025"
type input "1:00 AM"
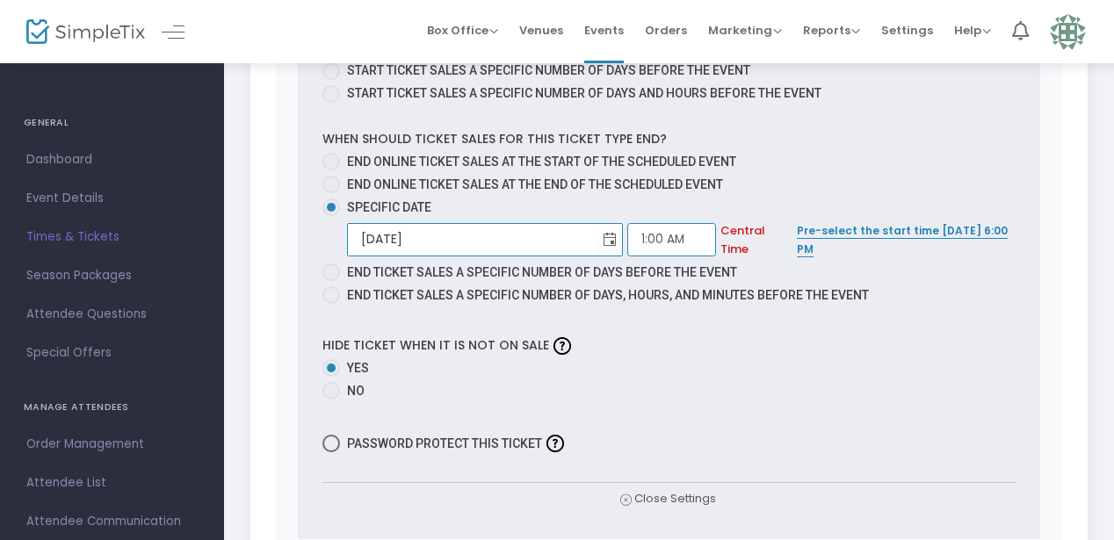
click at [627, 242] on input "1:00 AM" at bounding box center [671, 239] width 89 height 33
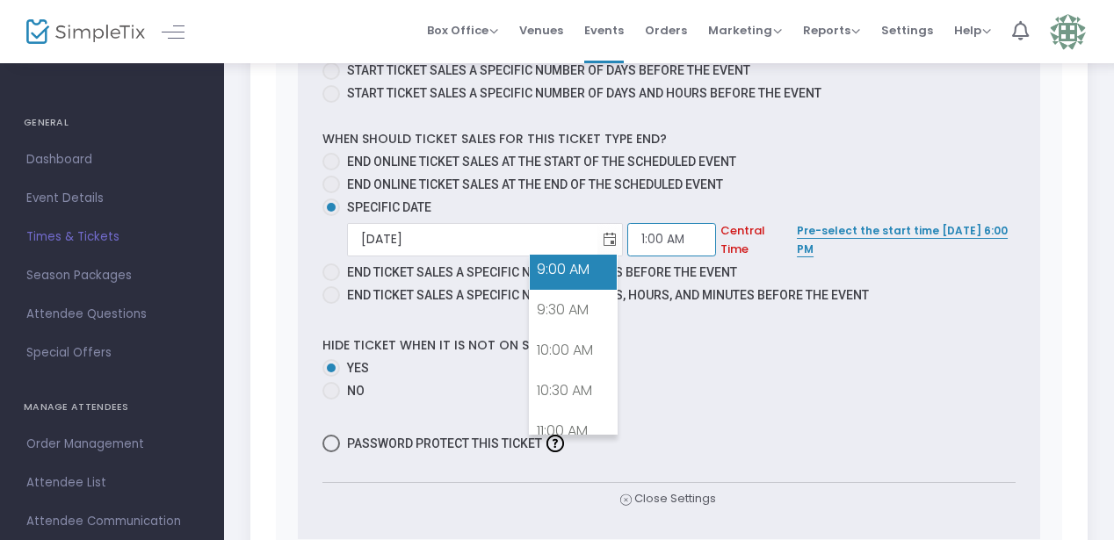
scroll to position [840, 0]
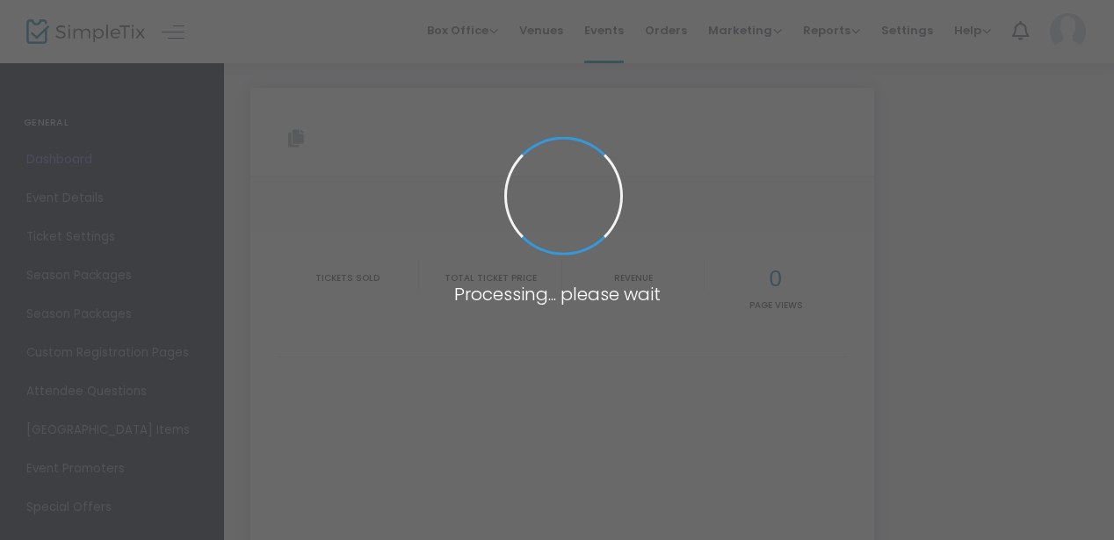
type input "[URL][DOMAIN_NAME]"
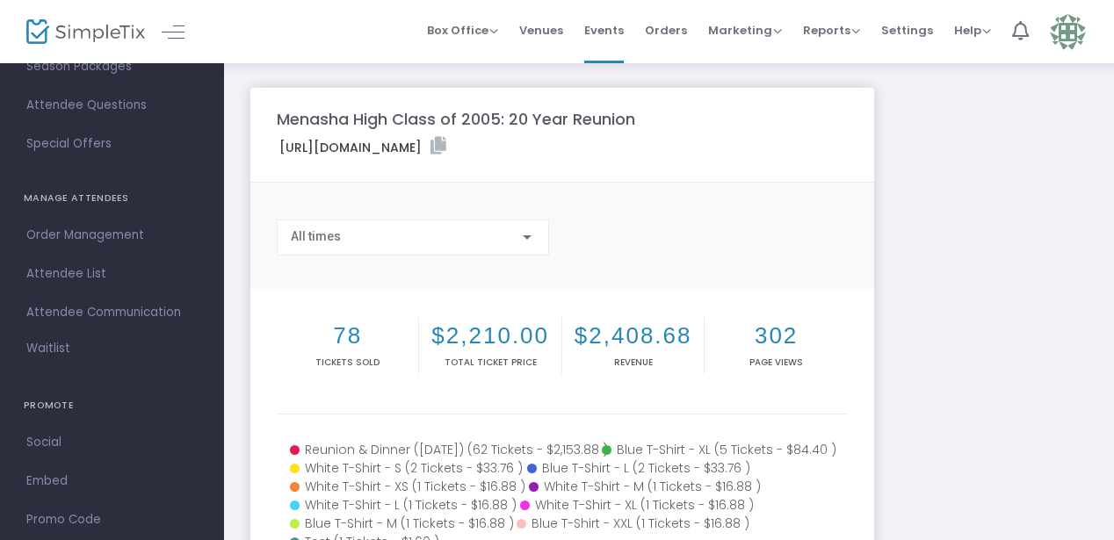
scroll to position [284, 0]
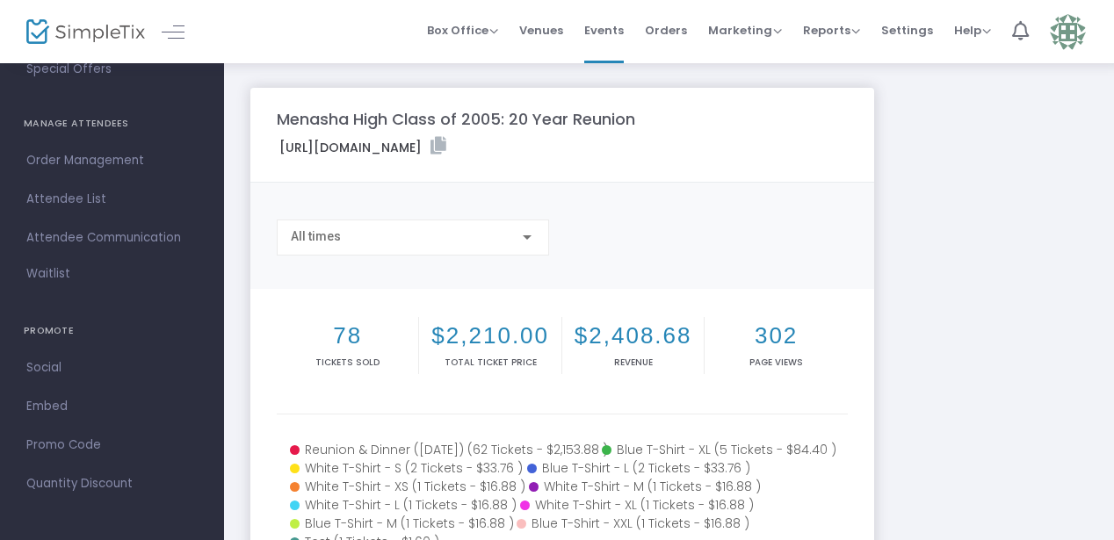
click at [66, 199] on span "Attendee List" at bounding box center [111, 199] width 171 height 23
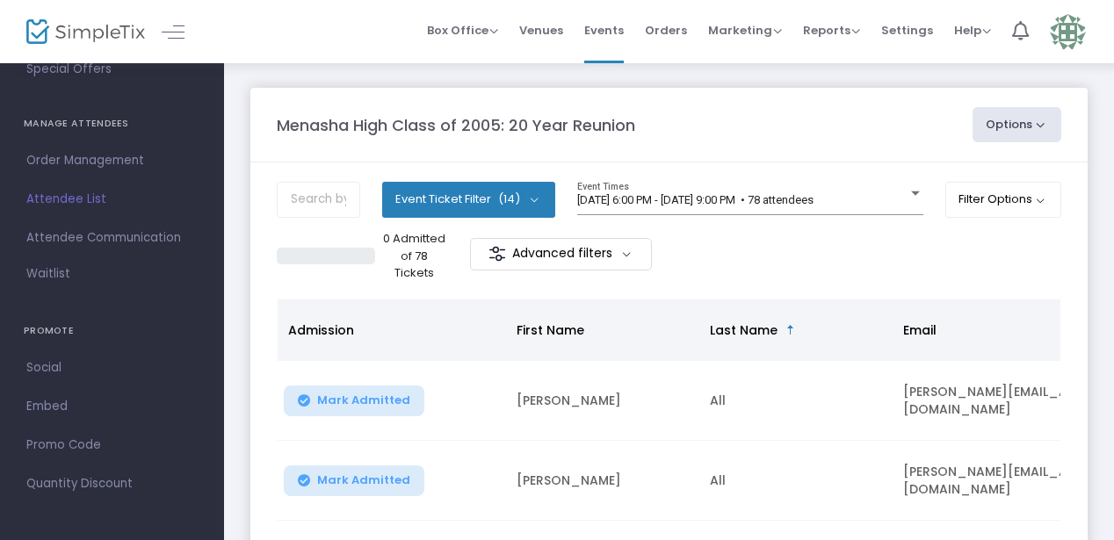
click at [460, 191] on button "Event Ticket Filter (14)" at bounding box center [468, 199] width 173 height 35
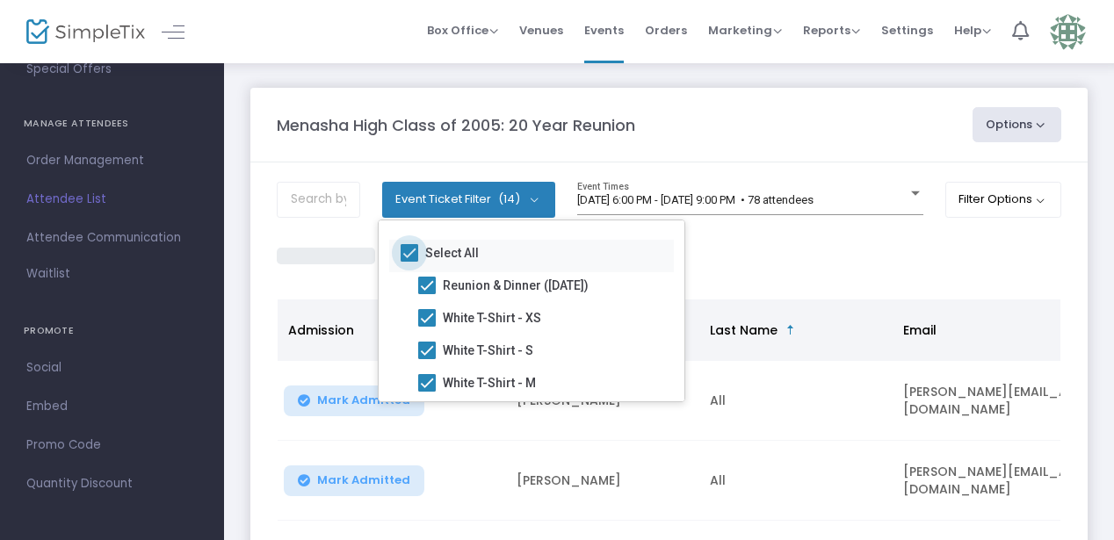
click at [408, 255] on span at bounding box center [410, 253] width 18 height 18
click at [409, 262] on input "Select All" at bounding box center [409, 262] width 1 height 1
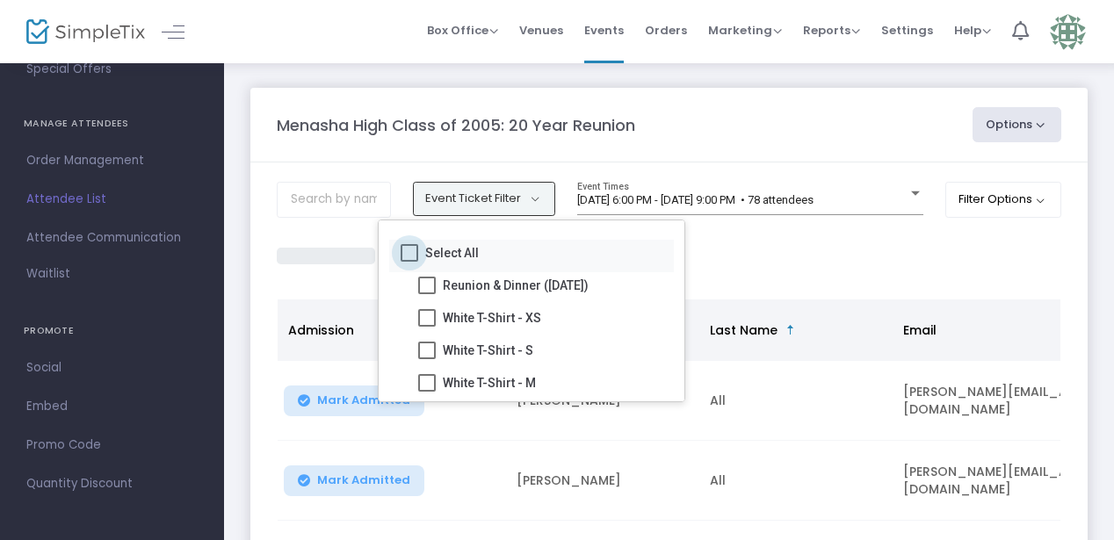
click at [407, 253] on span at bounding box center [410, 253] width 18 height 18
click at [409, 262] on input "Select All" at bounding box center [409, 262] width 1 height 1
checkbox input "true"
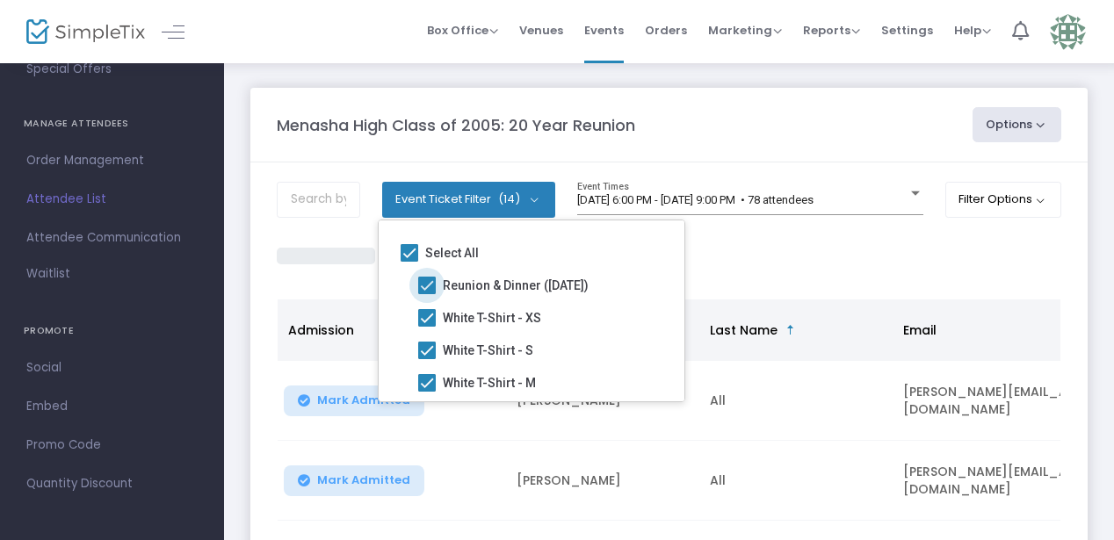
click at [429, 286] on span at bounding box center [427, 286] width 18 height 18
click at [427, 294] on input "Reunion & Dinner ([DATE])" at bounding box center [426, 294] width 1 height 1
checkbox input "false"
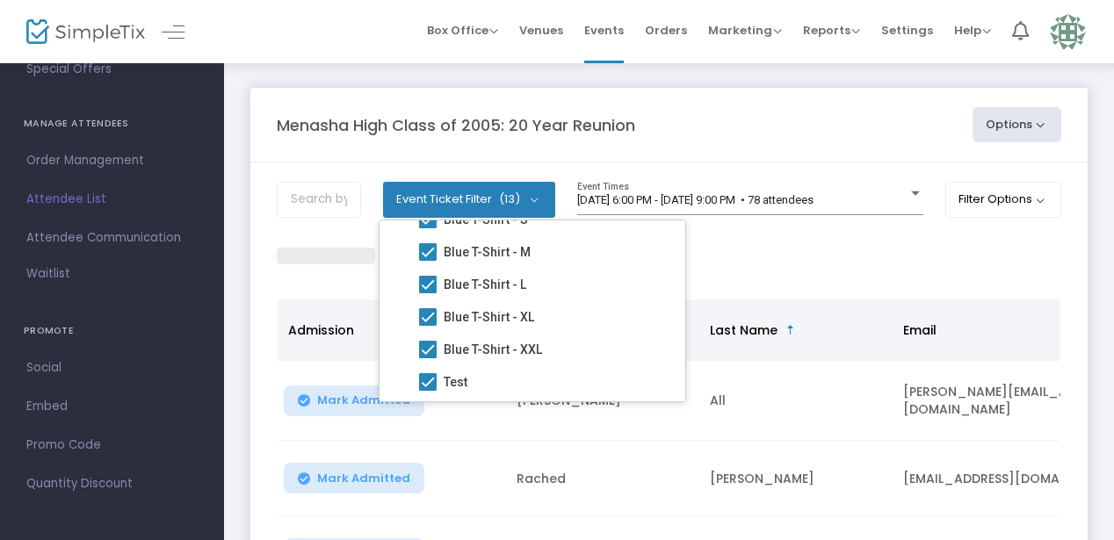
scroll to position [351, 0]
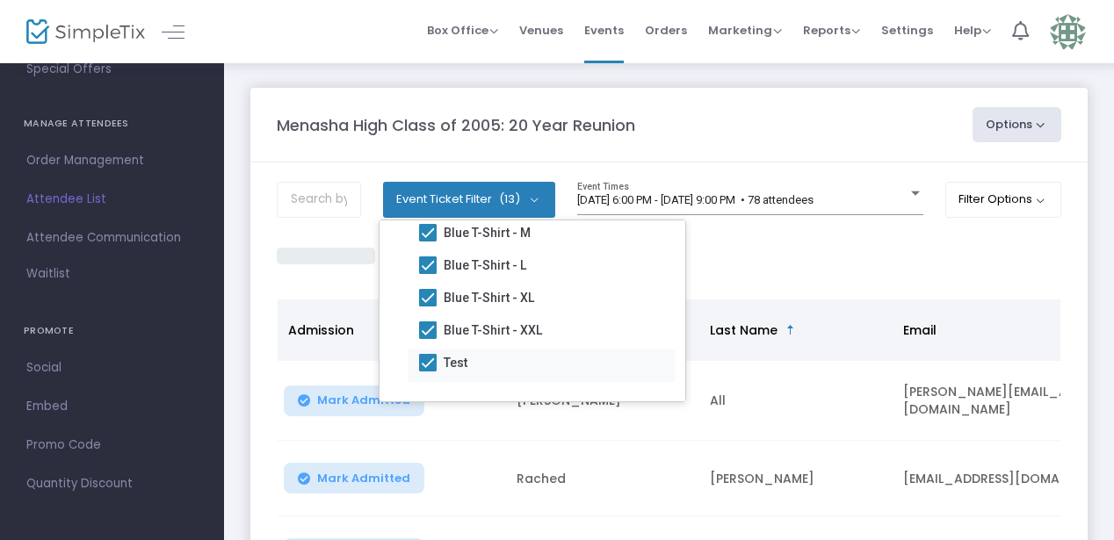
click at [428, 358] on span at bounding box center [428, 363] width 18 height 18
click at [428, 372] on input "Test" at bounding box center [427, 372] width 1 height 1
checkbox input "false"
click at [810, 261] on div "0 Admitted of 15 Tickets Advanced filters" at bounding box center [669, 256] width 785 height 52
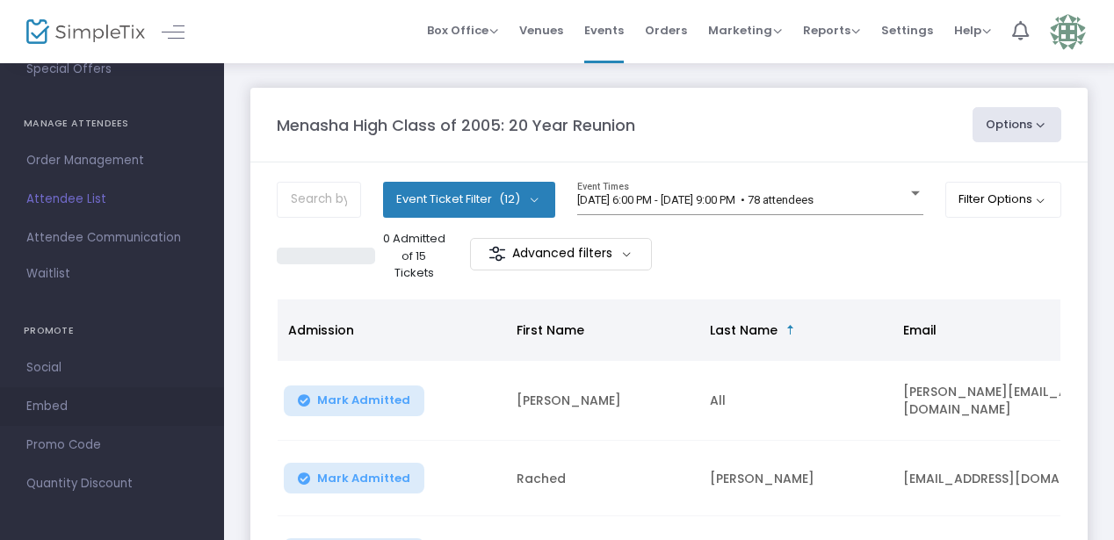
scroll to position [0, 0]
